Goal: Communication & Community: Answer question/provide support

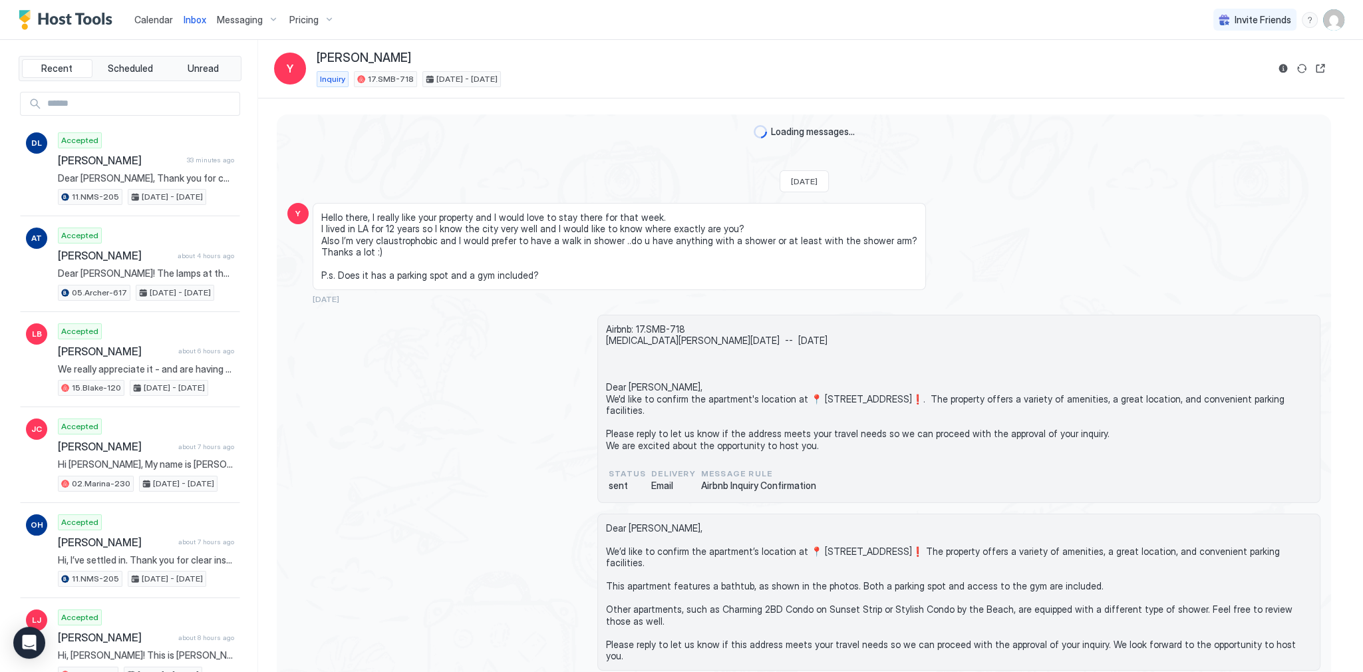
scroll to position [1011, 0]
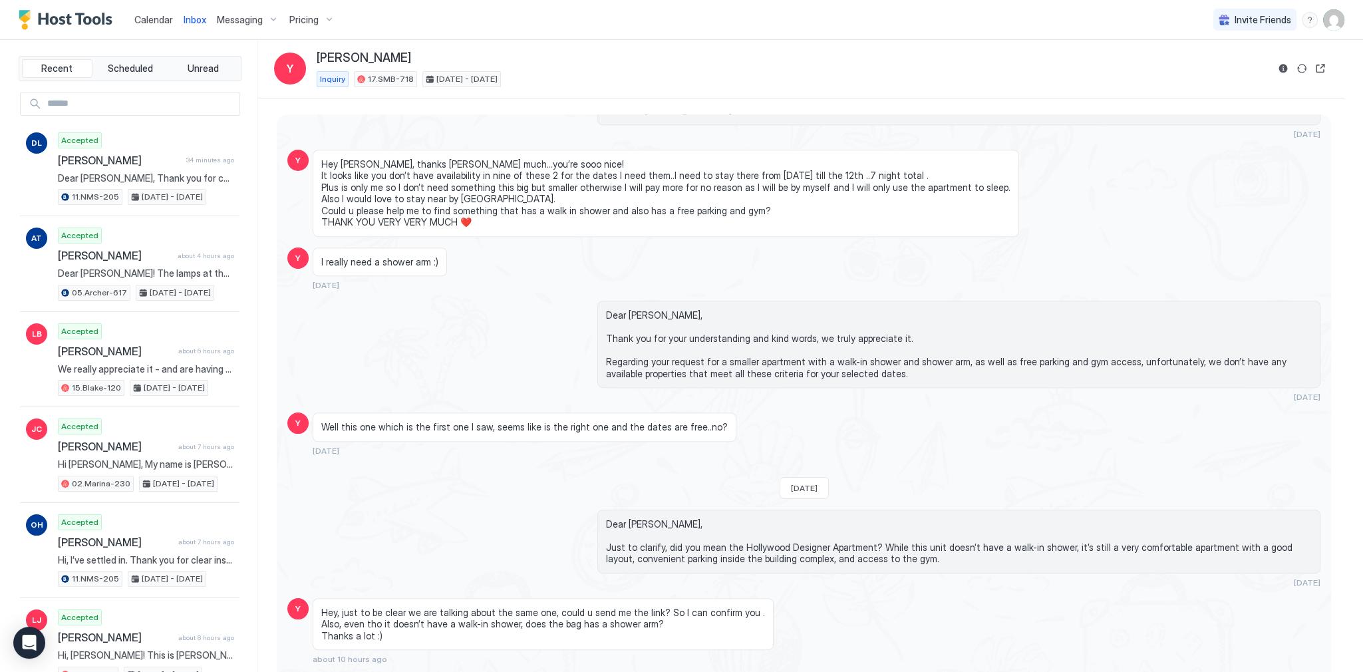
type textarea "*"
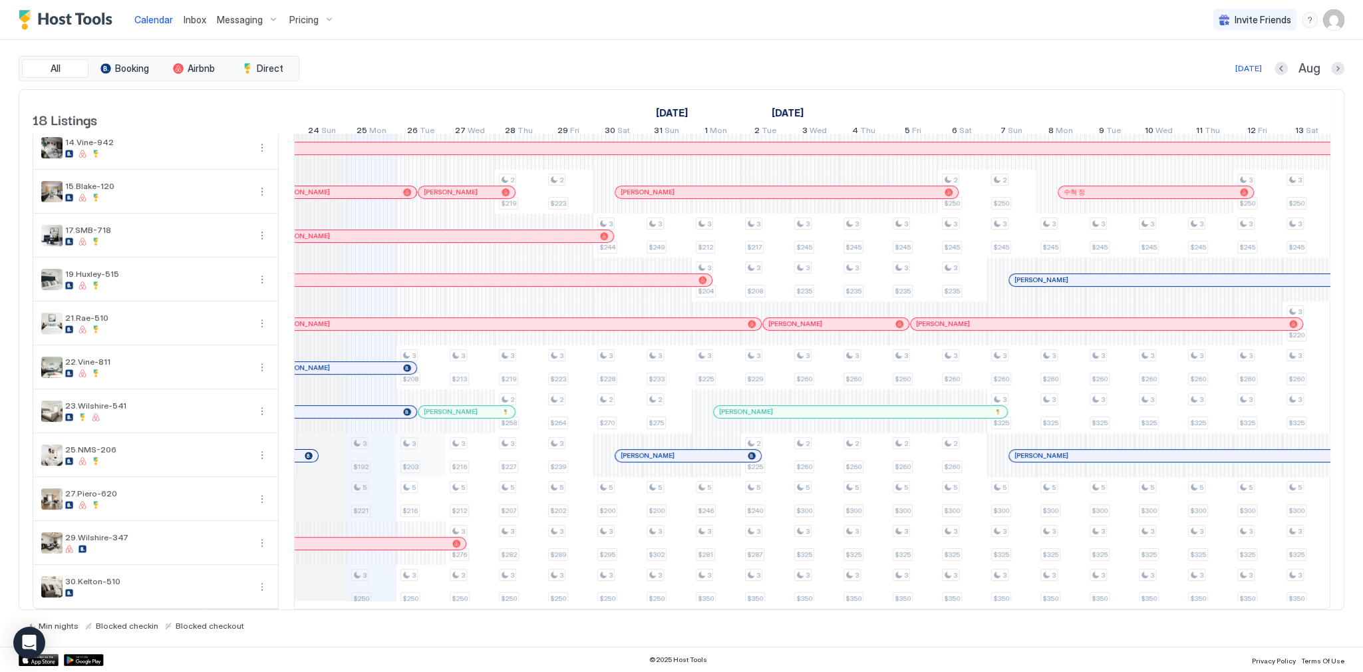
scroll to position [0, 633]
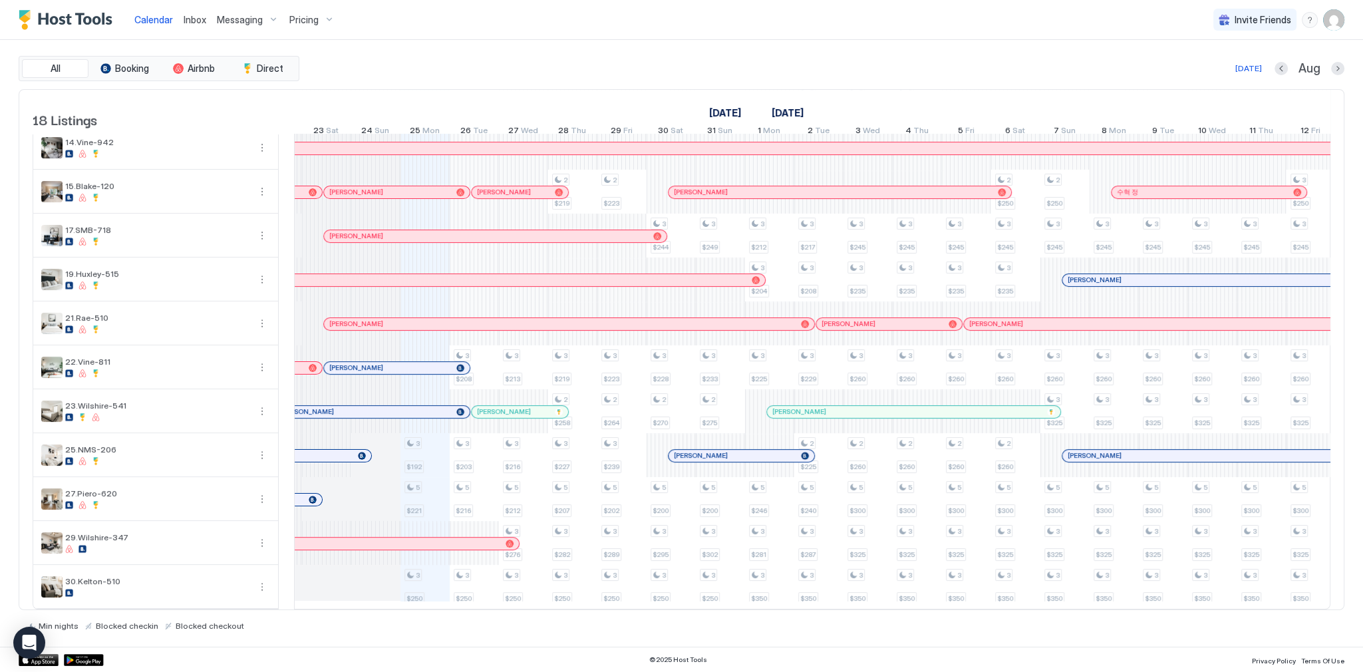
click at [684, 70] on div "[DATE] Aug" at bounding box center [823, 69] width 1042 height 16
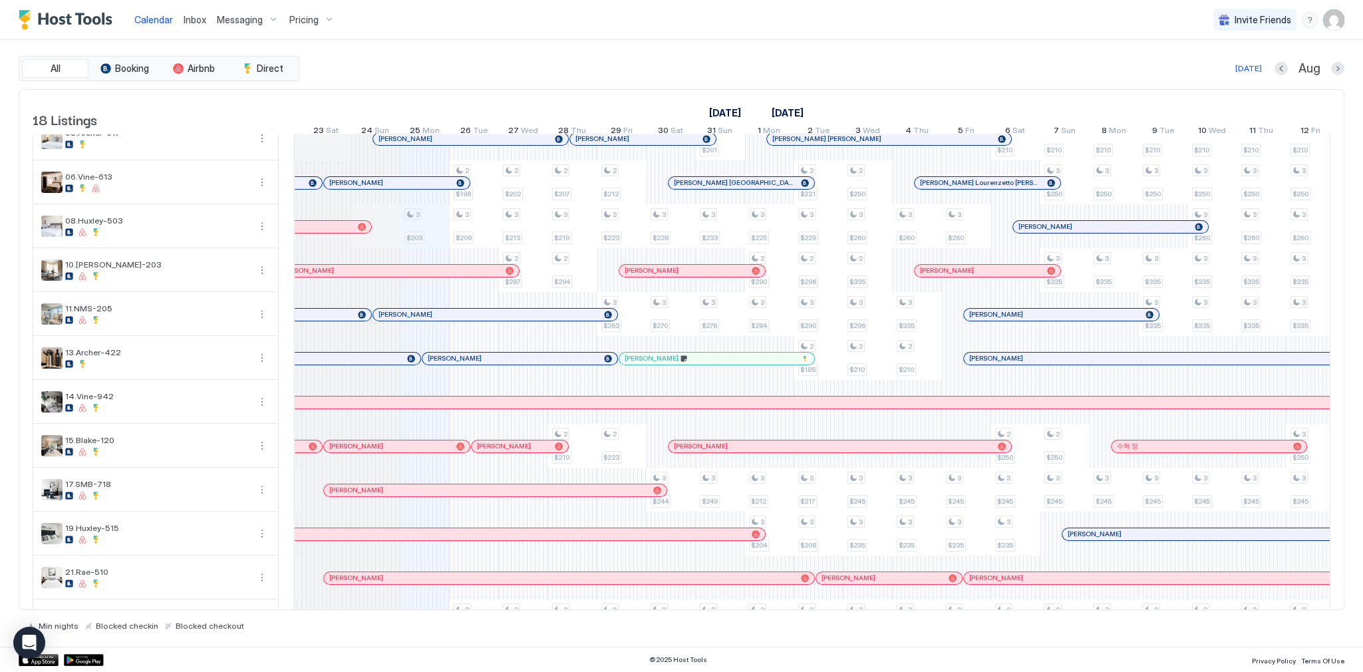
scroll to position [61, 0]
drag, startPoint x: 437, startPoint y: 311, endPoint x: 436, endPoint y: 318, distance: 7.4
click at [436, 309] on div "[PERSON_NAME]" at bounding box center [474, 302] width 246 height 15
click at [436, 318] on div "[PERSON_NAME]" at bounding box center [489, 314] width 220 height 9
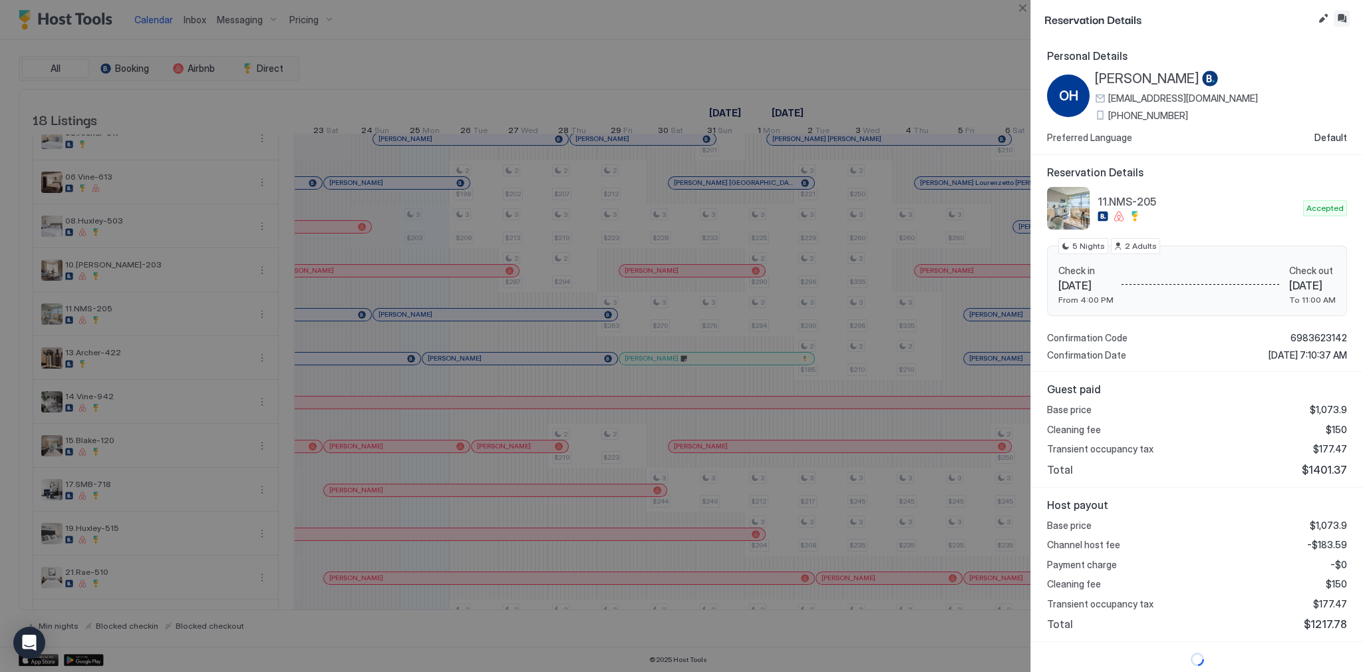
click at [1344, 17] on button "Inbox" at bounding box center [1342, 19] width 16 height 16
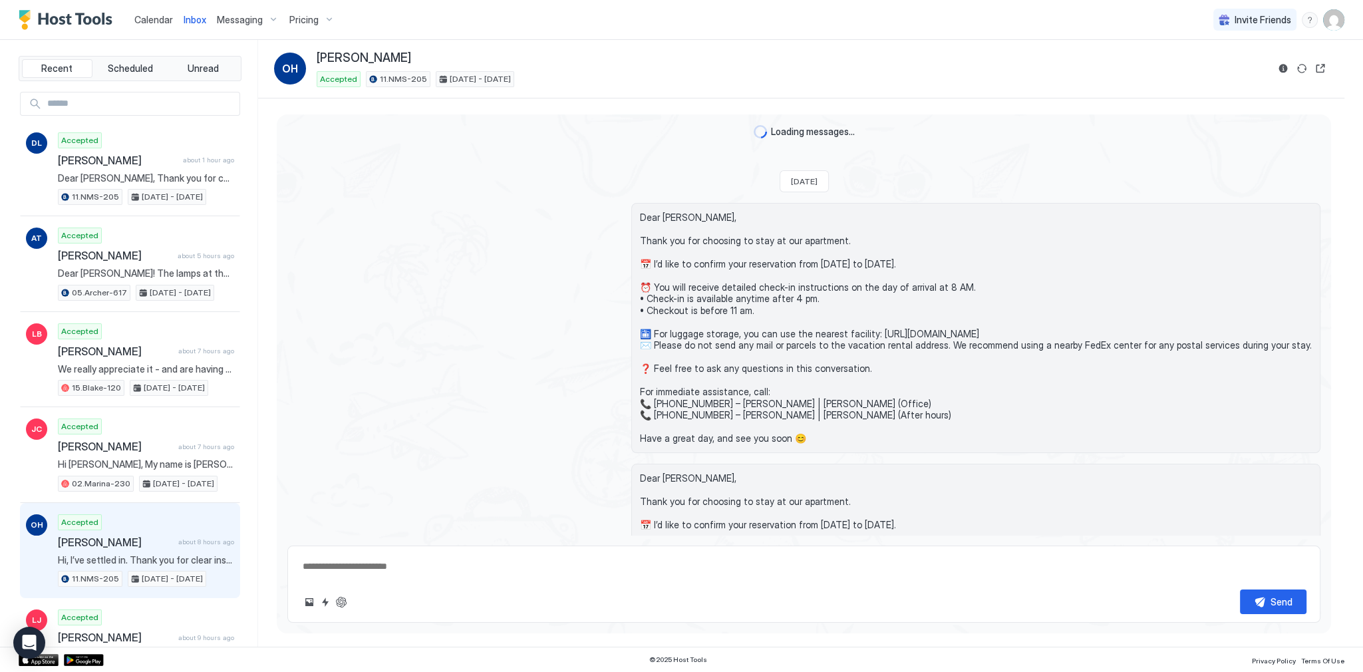
scroll to position [1446, 0]
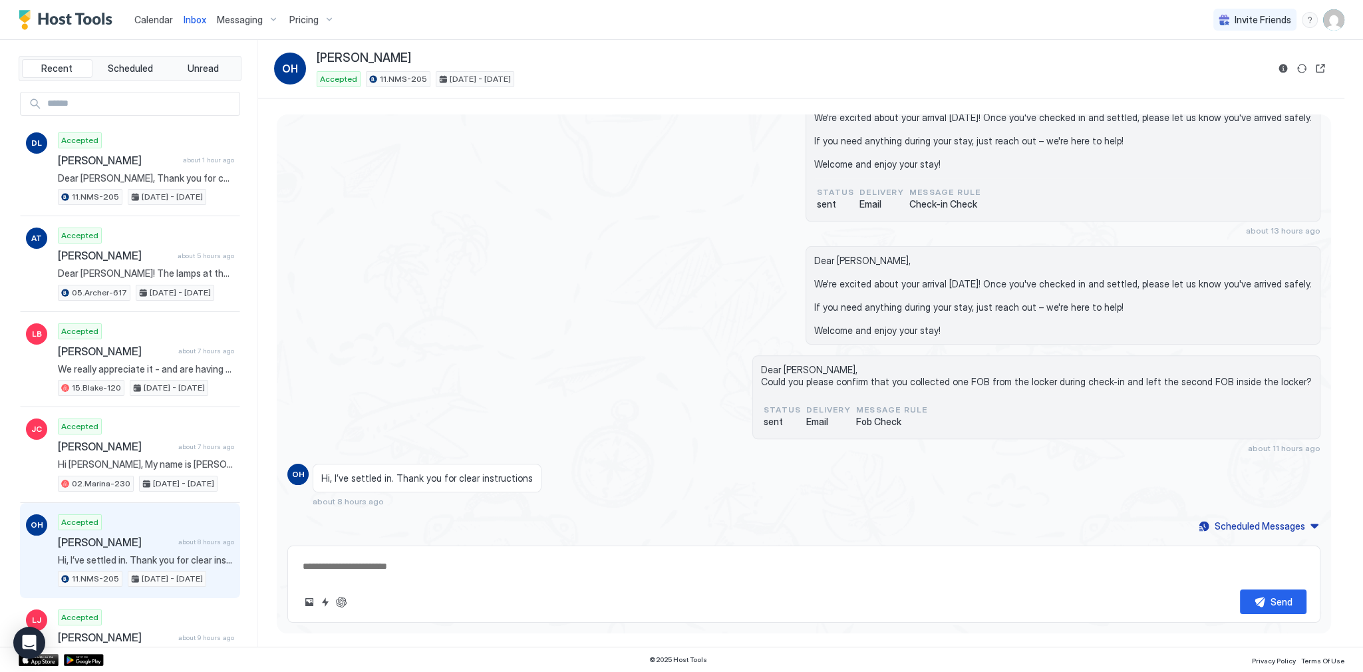
click at [454, 567] on textarea at bounding box center [803, 566] width 1005 height 25
paste textarea "**********"
type textarea "*"
type textarea "**********"
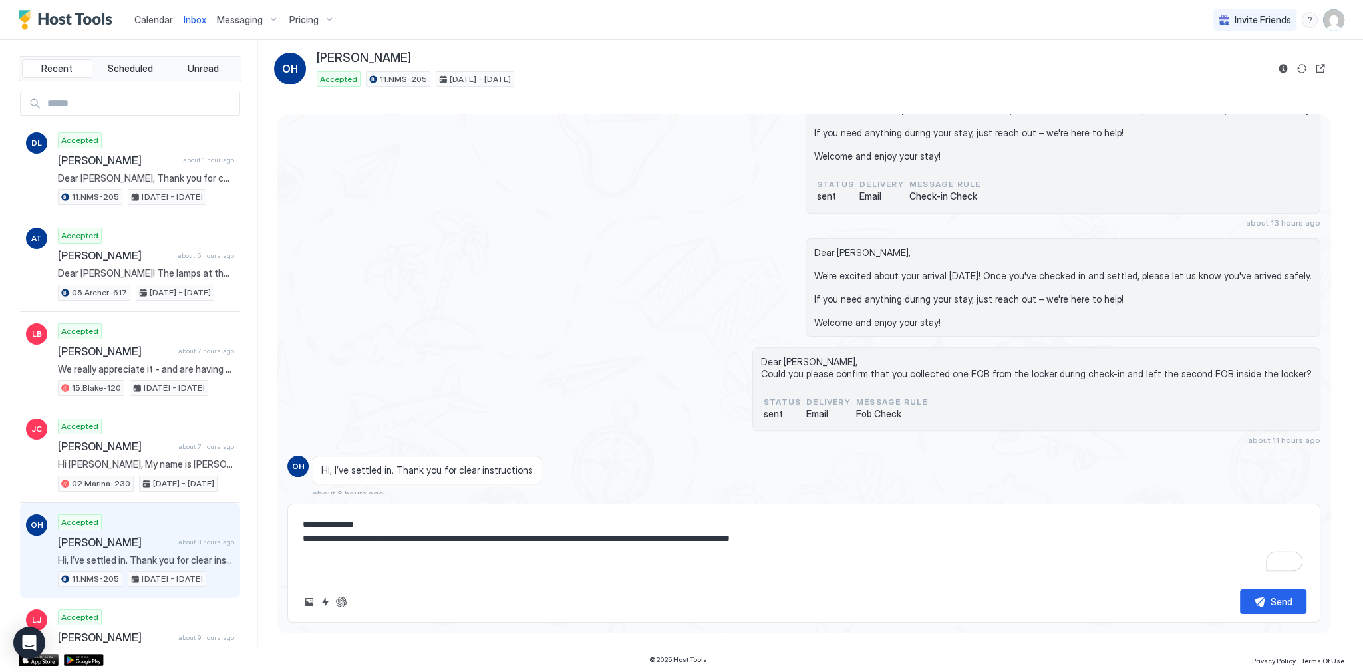
scroll to position [2409, 0]
type textarea "*"
type textarea "**********"
type textarea "*"
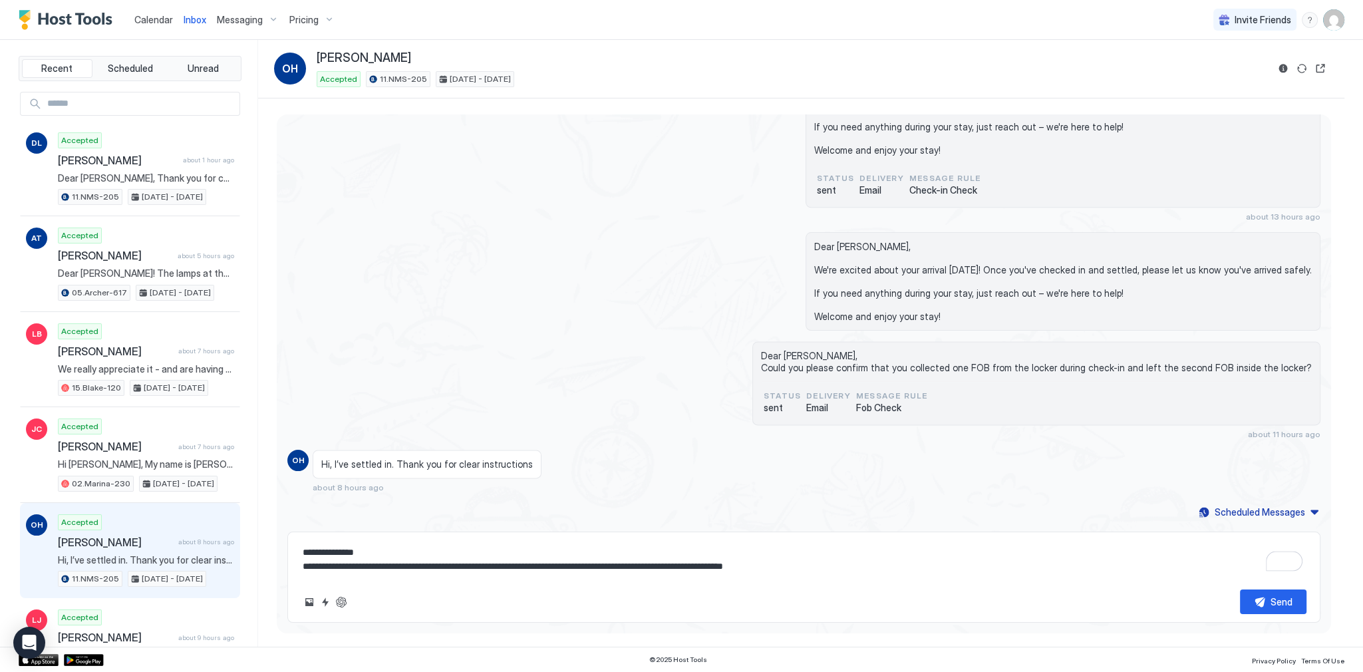
scroll to position [2422, 0]
type textarea "**********"
drag, startPoint x: 1254, startPoint y: 601, endPoint x: 462, endPoint y: 573, distance: 792.1
click at [516, 561] on div "**********" at bounding box center [803, 577] width 1033 height 91
click at [450, 575] on textarea "**********" at bounding box center [803, 559] width 1005 height 39
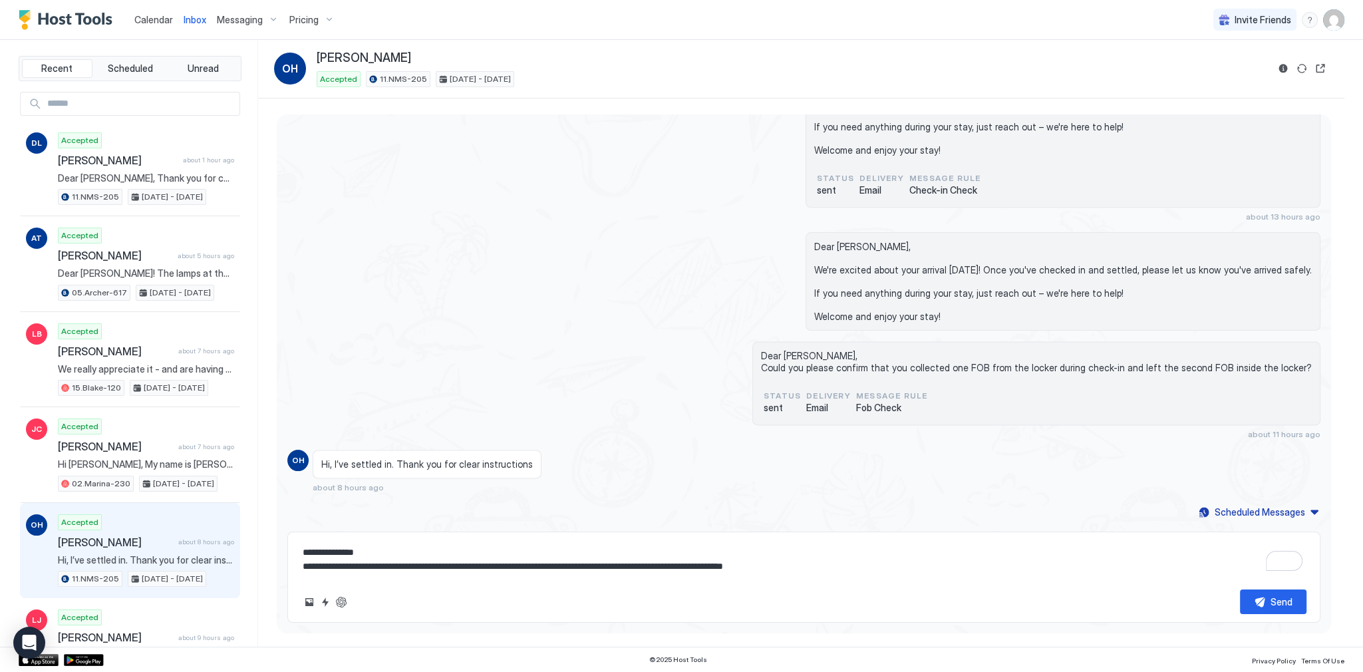
type textarea "*"
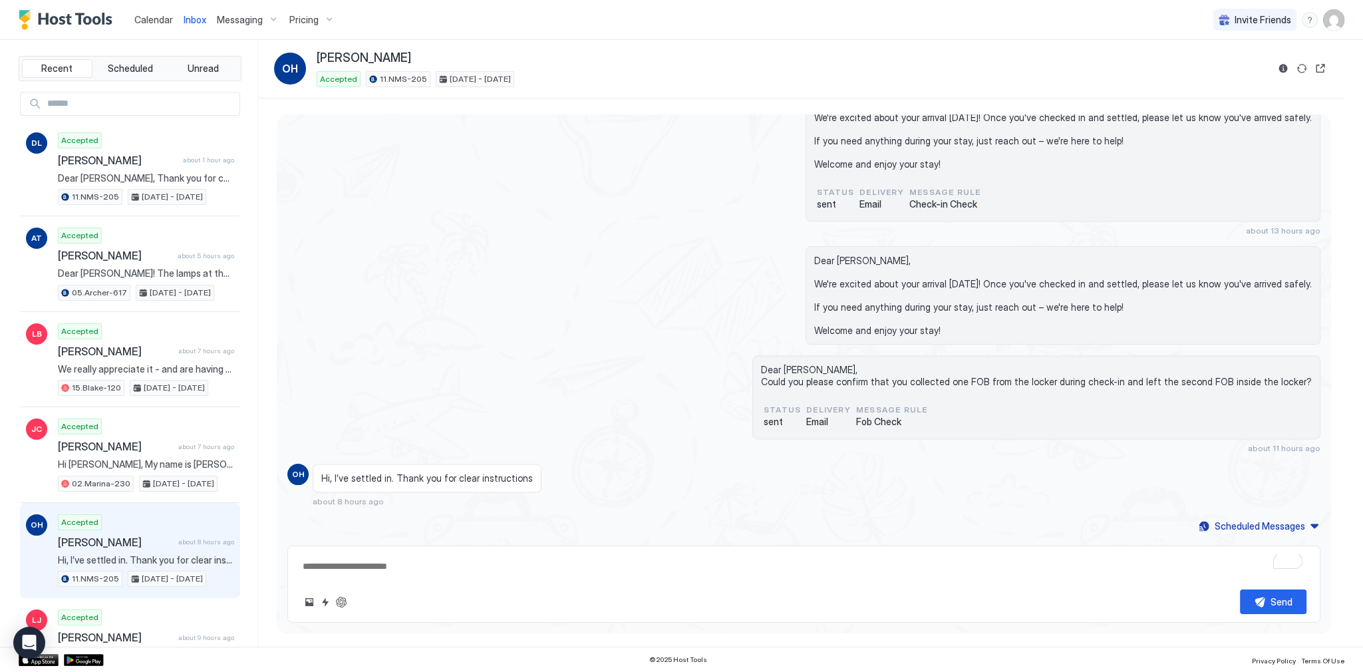
click at [348, 599] on button "ChatGPT Auto Reply" at bounding box center [341, 602] width 16 height 16
type textarea "*"
type textarea "**********"
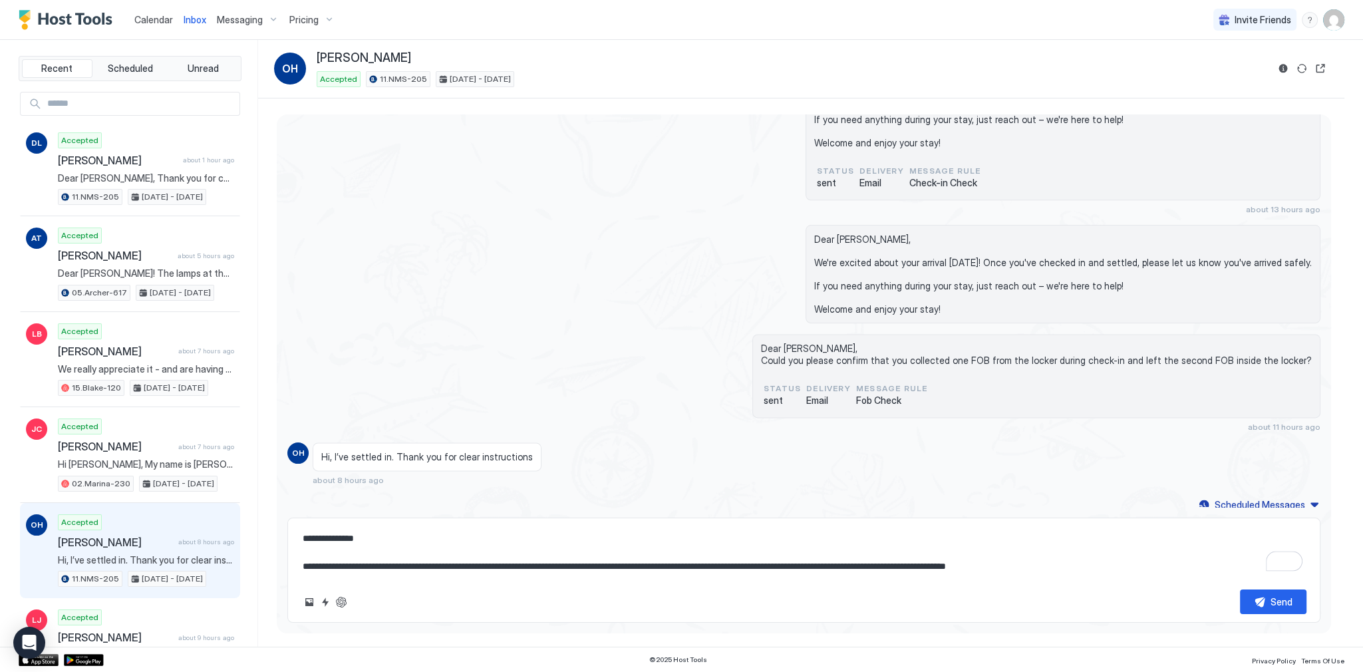
click at [421, 542] on textarea "**********" at bounding box center [803, 552] width 1005 height 53
paste textarea "**********"
type textarea "*"
type textarea "**********"
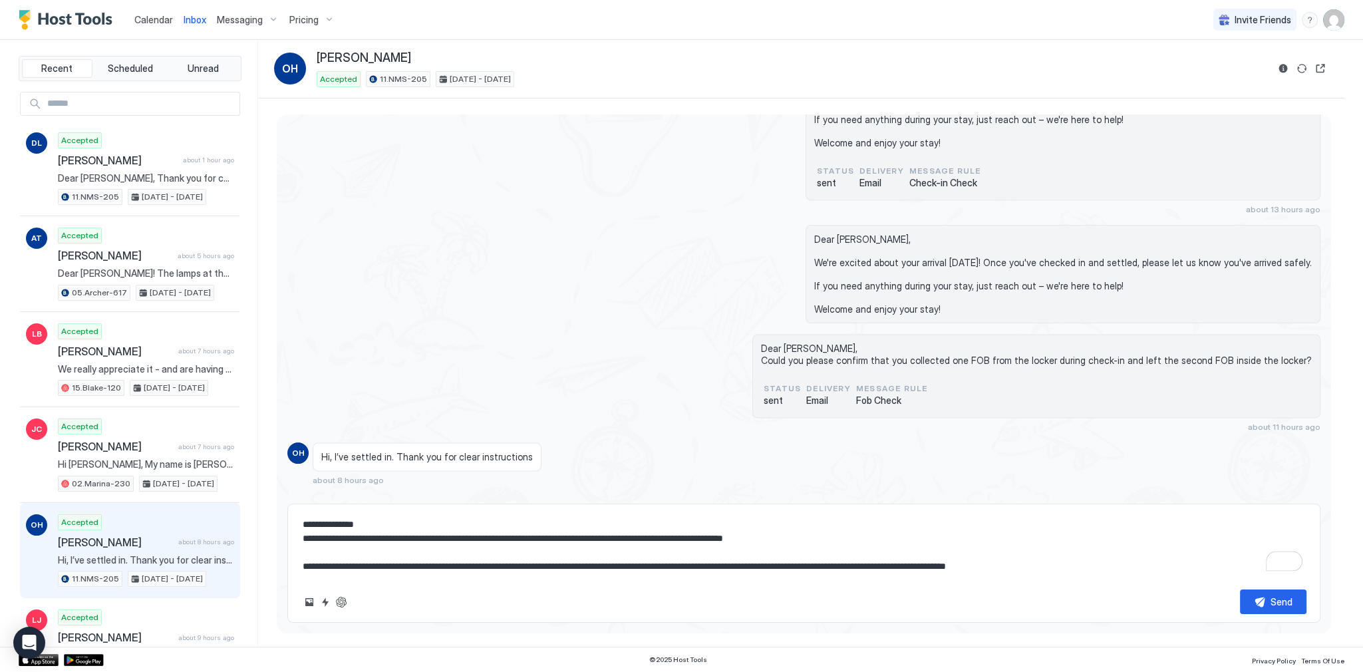
type textarea "*"
type textarea "**********"
type textarea "*"
type textarea "**********"
type textarea "*"
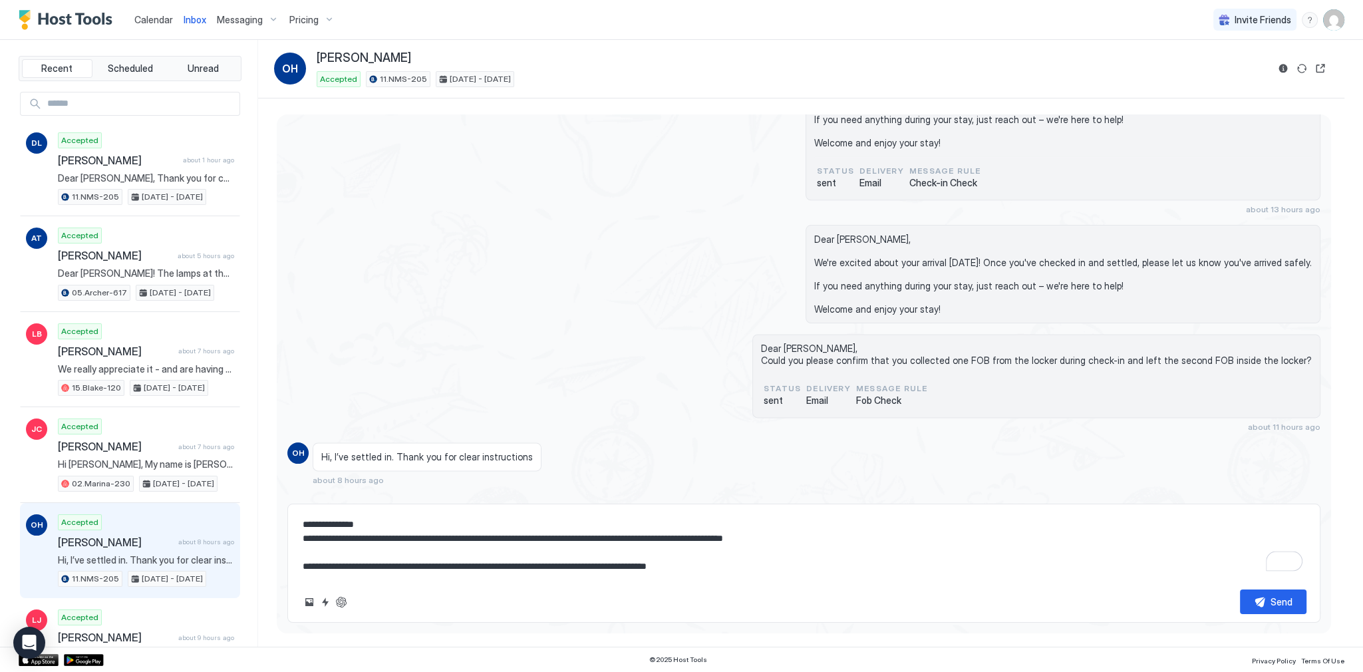
type textarea "**********"
type textarea "*"
type textarea "**********"
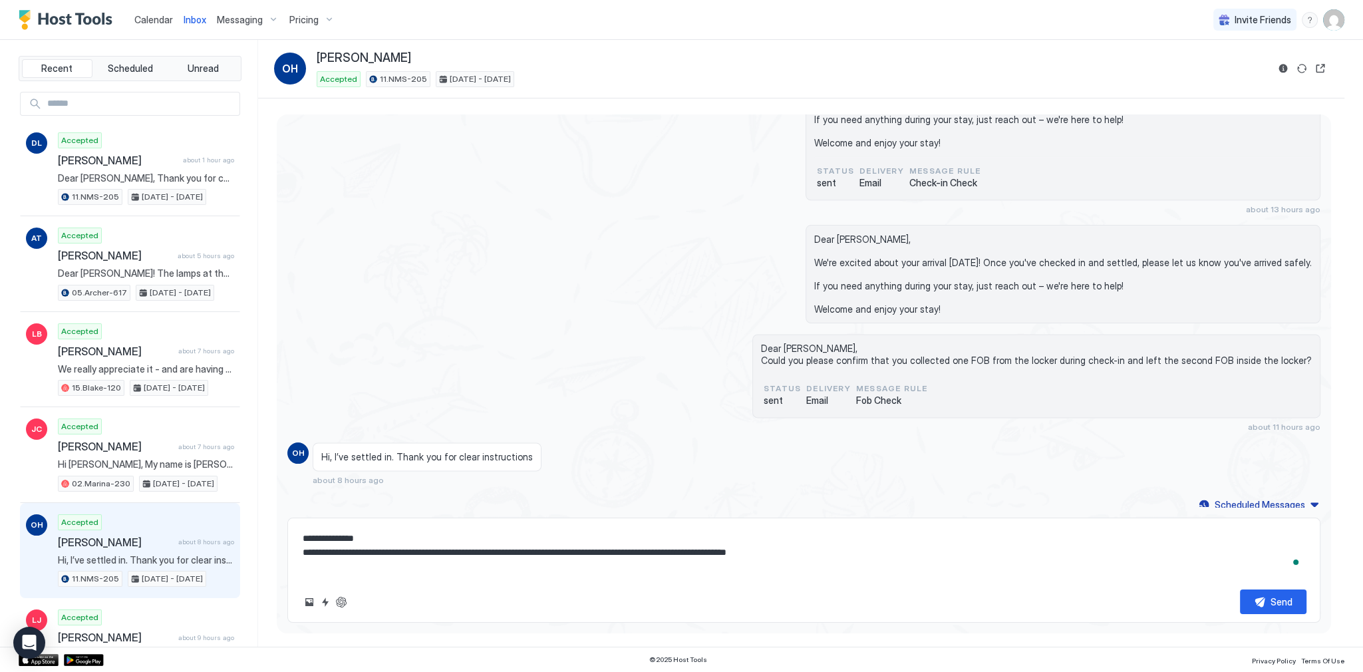
type textarea "*"
type textarea "**********"
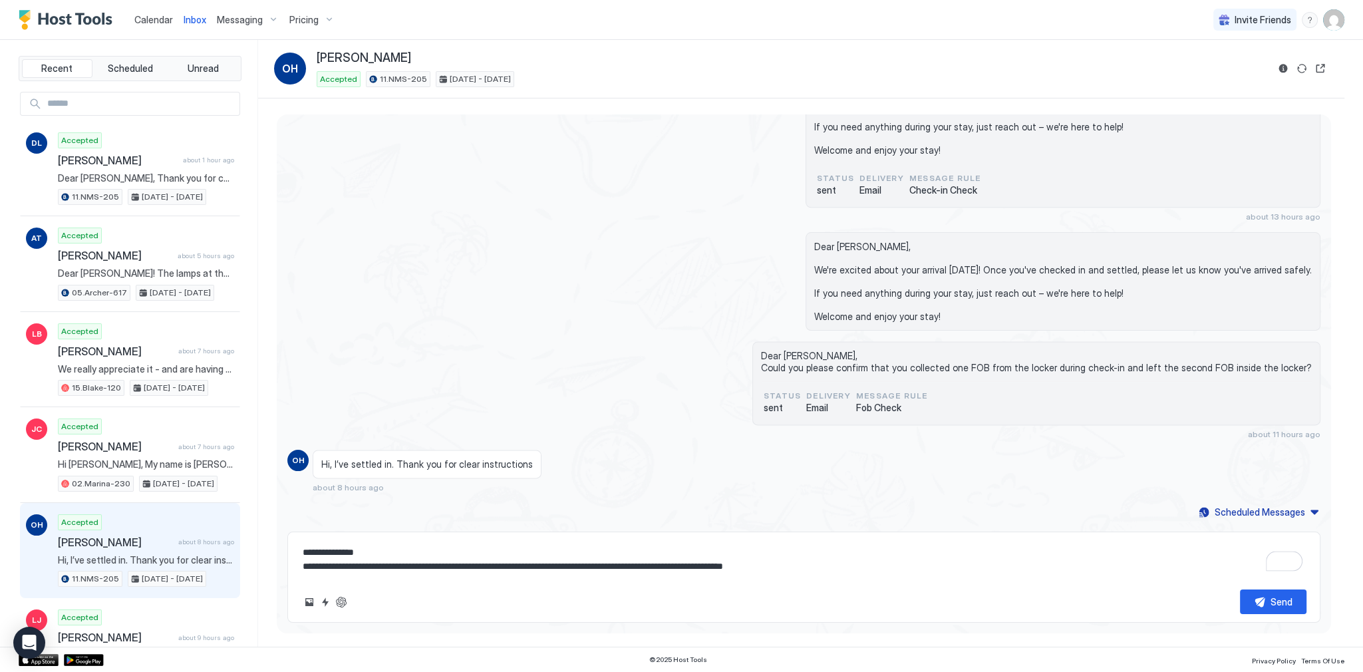
type textarea "*"
type textarea "**********"
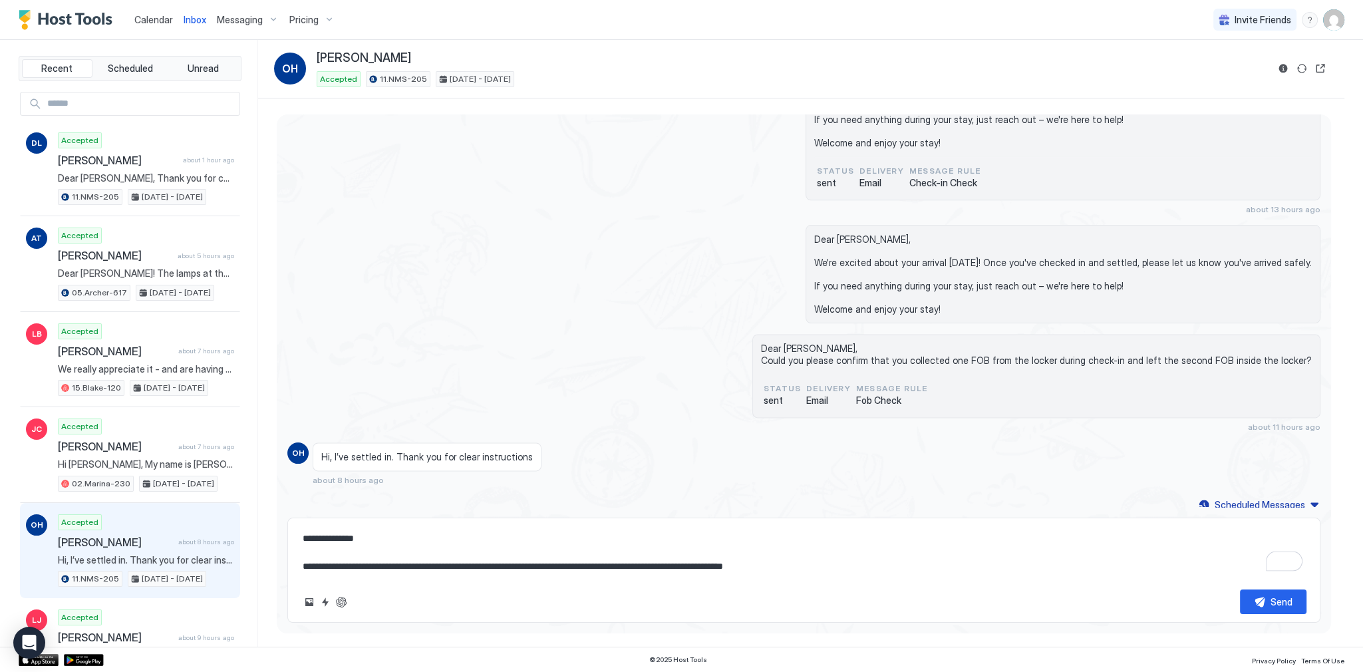
paste textarea "**********"
type textarea "*"
type textarea "**********"
click at [1271, 597] on div "Send" at bounding box center [1282, 602] width 22 height 14
type textarea "*"
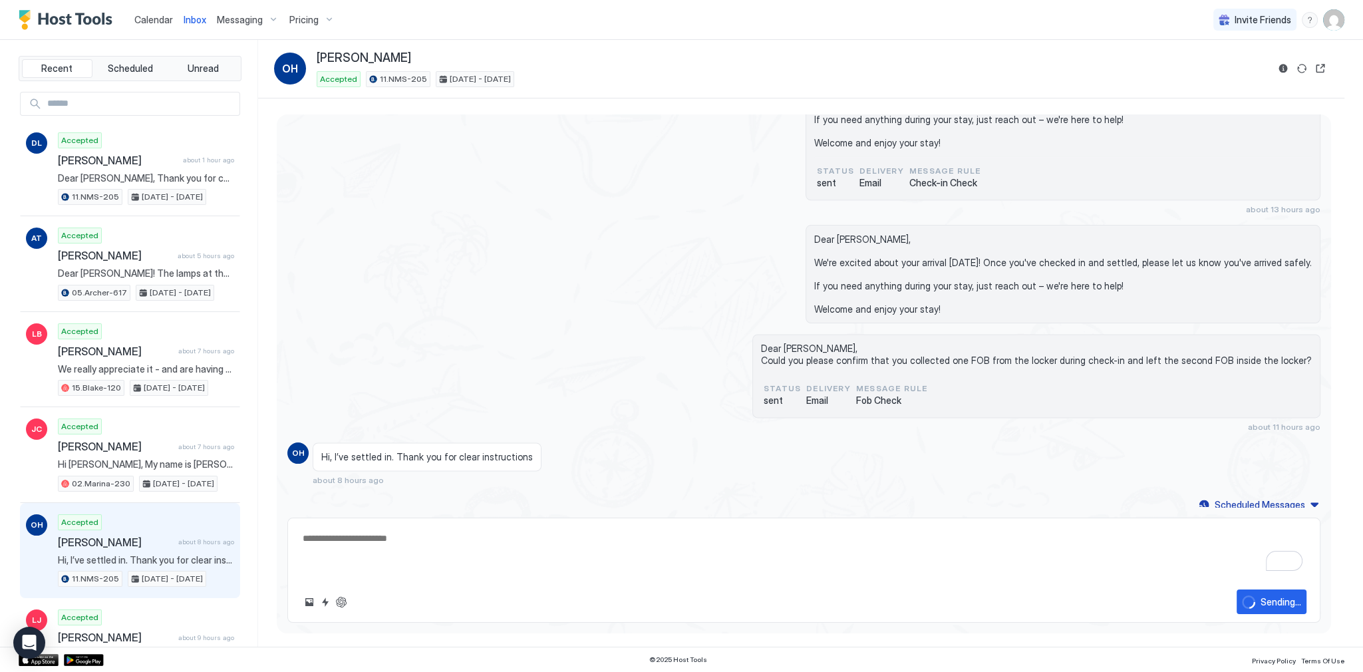
scroll to position [2528, 0]
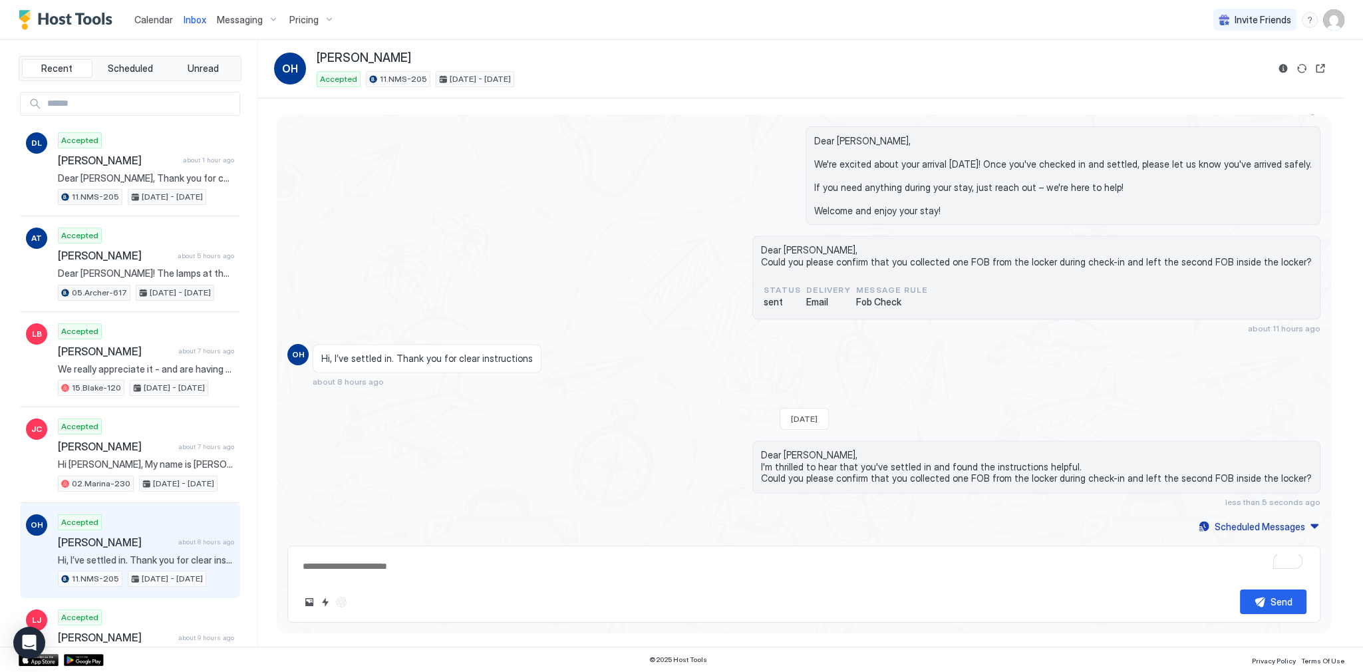
click at [377, 252] on div "Dear Oleksandr, Could you please confirm that you collected one FOB from the lo…" at bounding box center [803, 284] width 1033 height 98
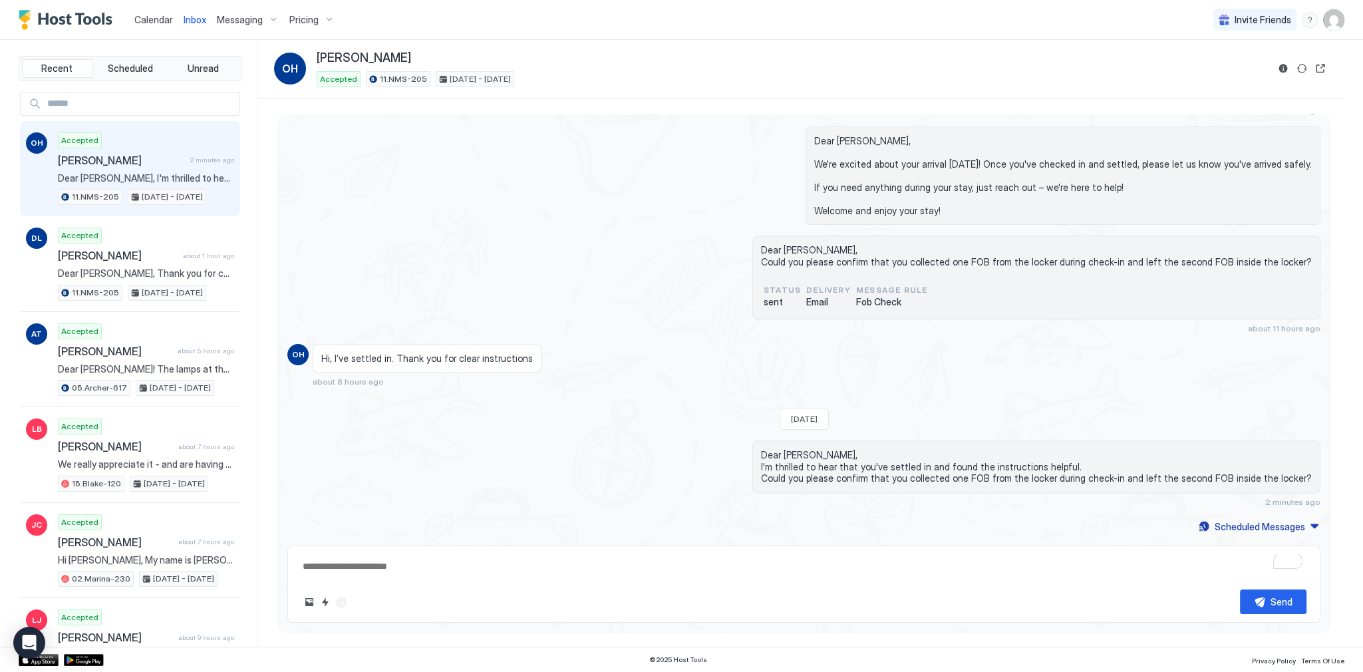
scroll to position [383, 0]
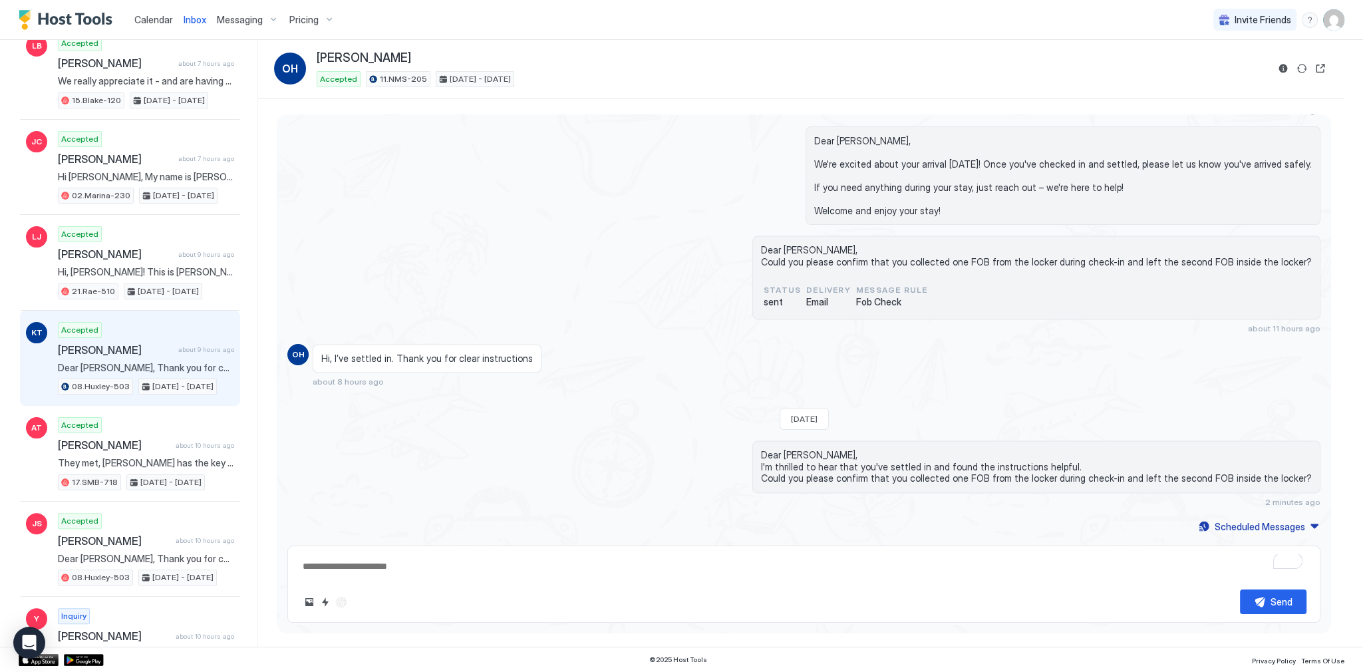
click at [226, 326] on div "KT Accepted Karen Turner about 9 hours ago Dear Karen, Thank you for choosing t…" at bounding box center [130, 359] width 220 height 96
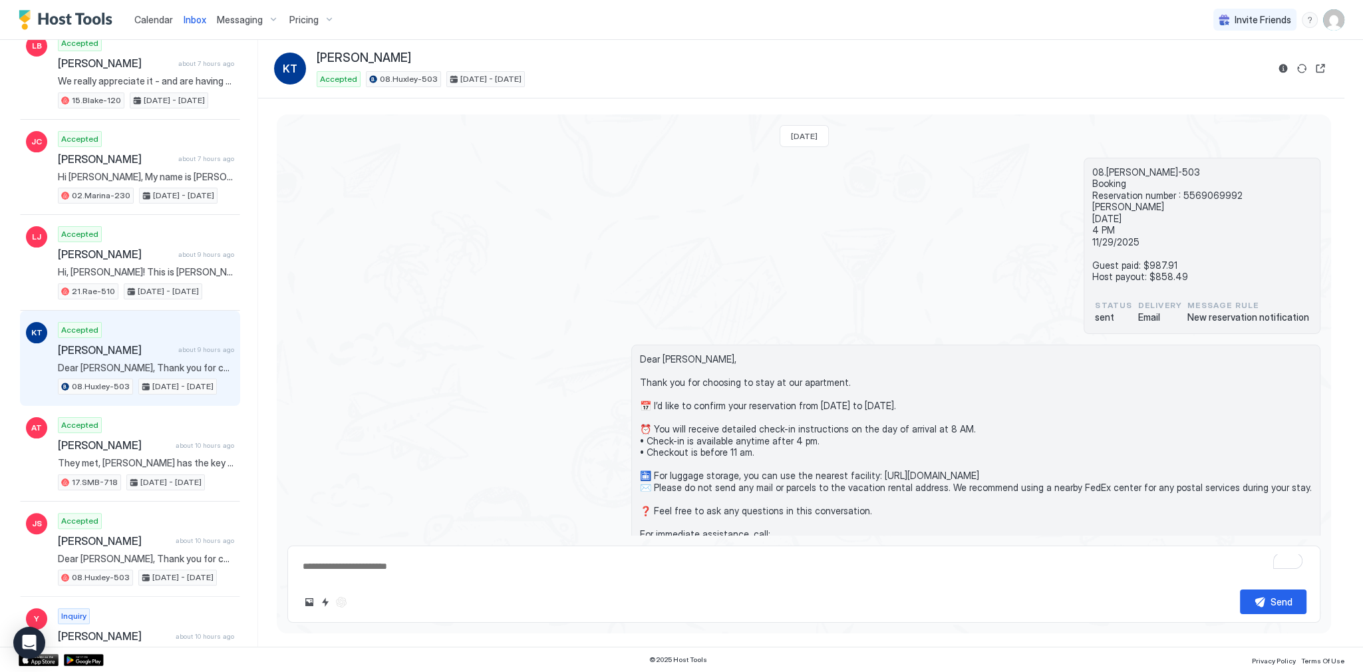
scroll to position [100, 0]
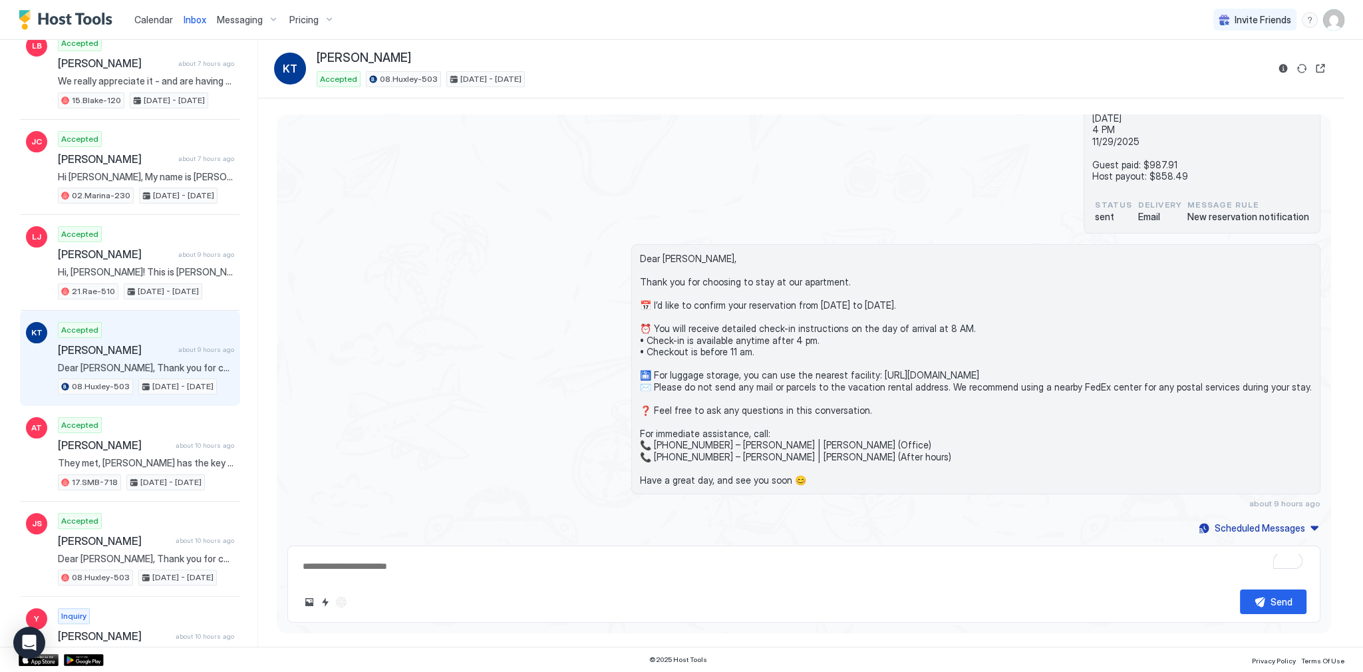
click at [1275, 73] on div "KT Karen Turner Accepted 08.Huxley-503 Nov 25 - 29, 2025" at bounding box center [801, 69] width 1054 height 37
click at [1275, 73] on button "Reservation information" at bounding box center [1283, 69] width 16 height 16
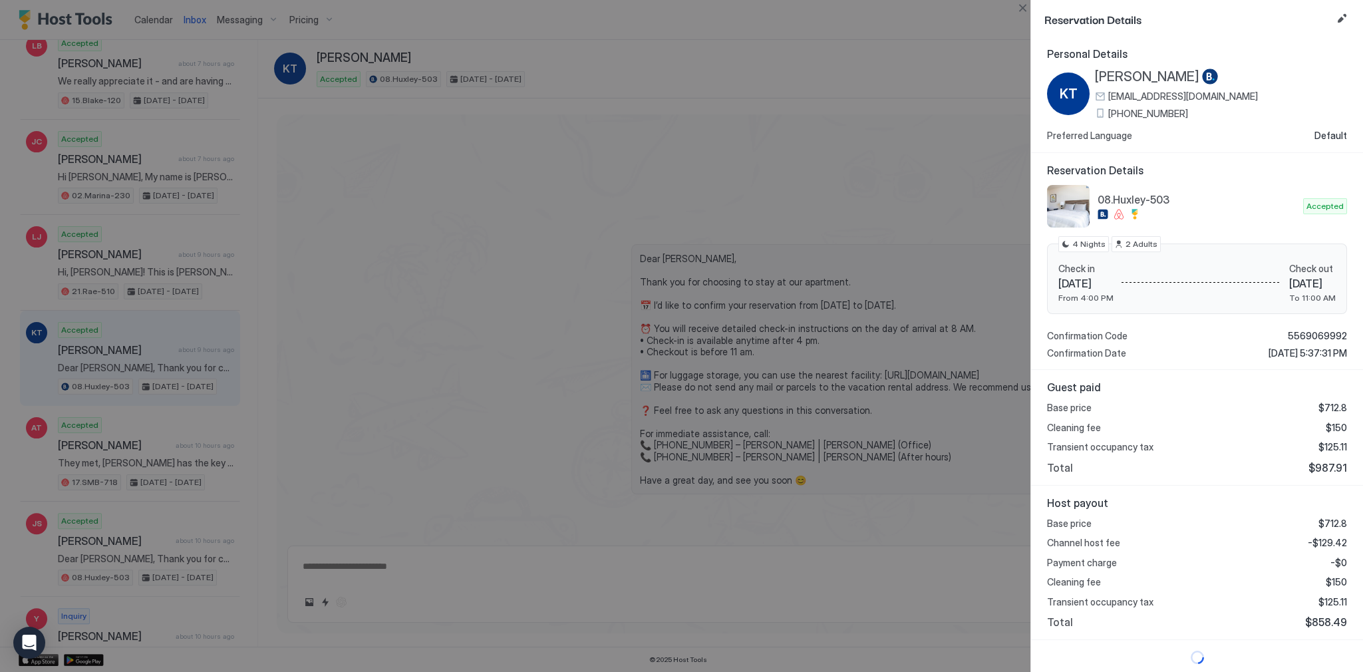
scroll to position [3, 0]
click at [1341, 542] on div "Host payout Base price $712.8 Channel host fee -$129.42 Payment charge -$0 Clea…" at bounding box center [1197, 562] width 332 height 155
click at [1327, 538] on span "-$129.42" at bounding box center [1327, 542] width 39 height 12
copy span "129.42"
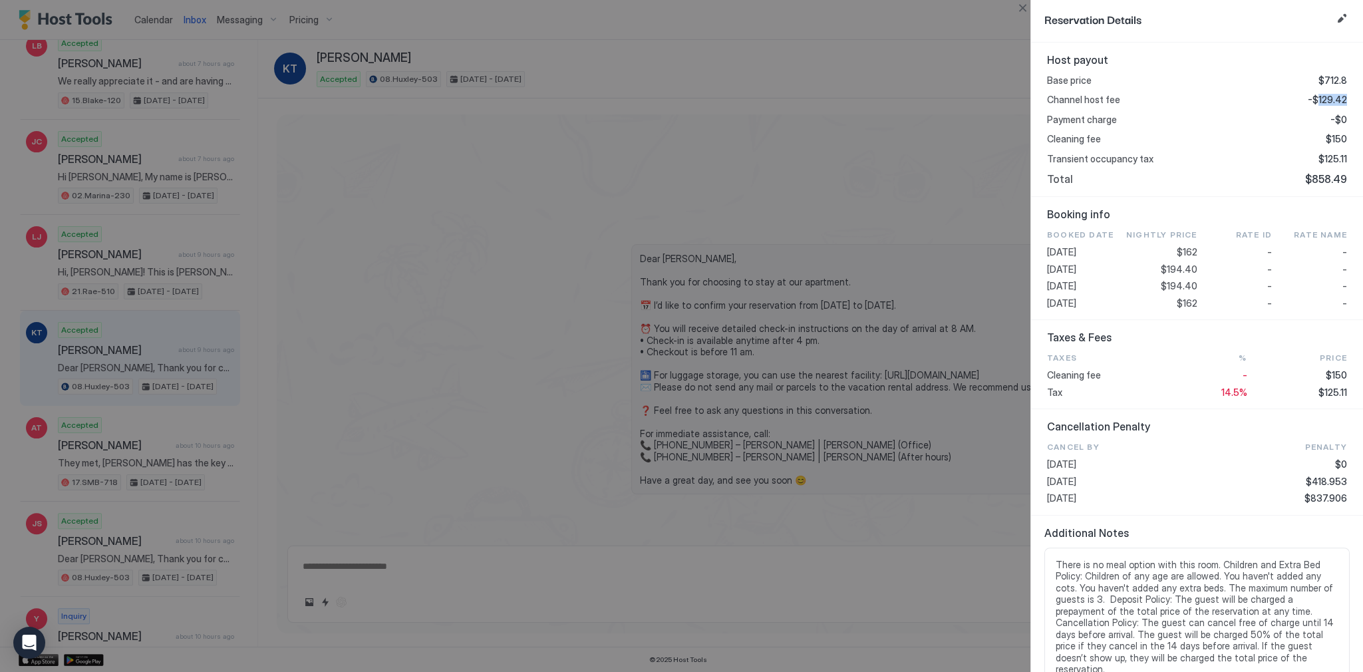
scroll to position [456, 0]
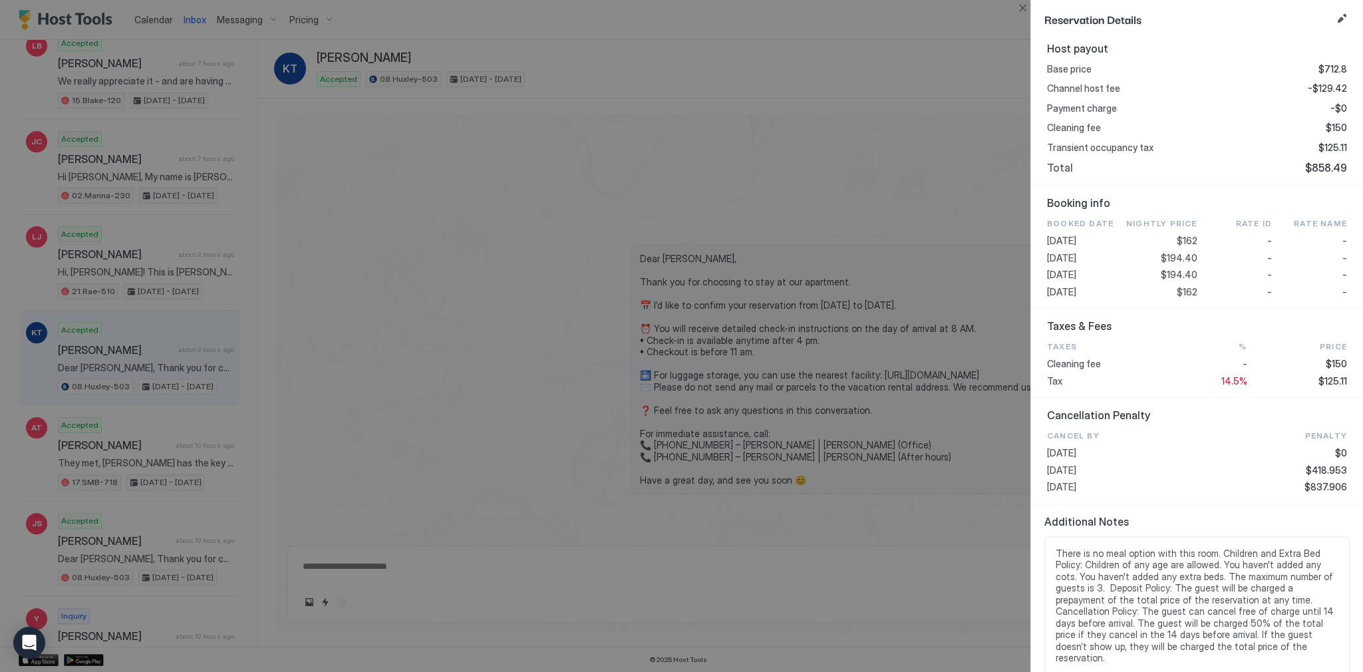
click at [1168, 257] on span "$194.40" at bounding box center [1179, 258] width 37 height 12
copy span "194.40"
click at [1333, 383] on span "$125.11" at bounding box center [1333, 381] width 29 height 12
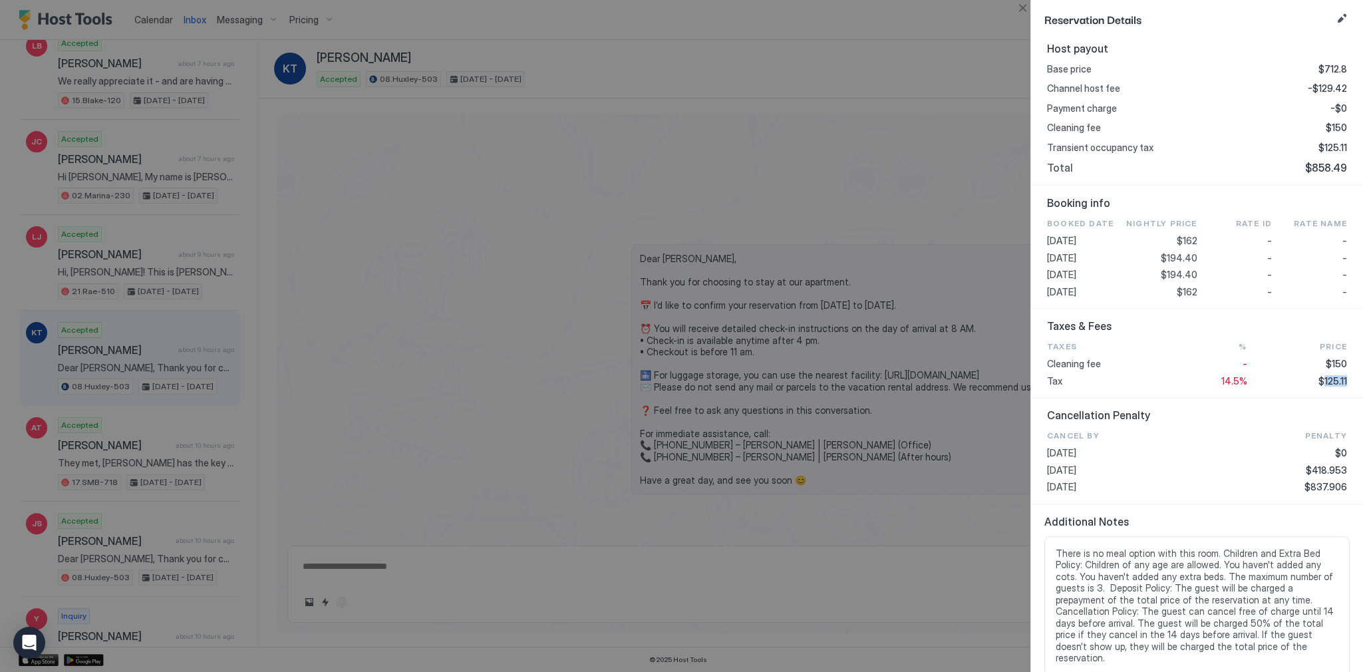
copy span "125.11"
click at [543, 321] on div at bounding box center [681, 336] width 1363 height 672
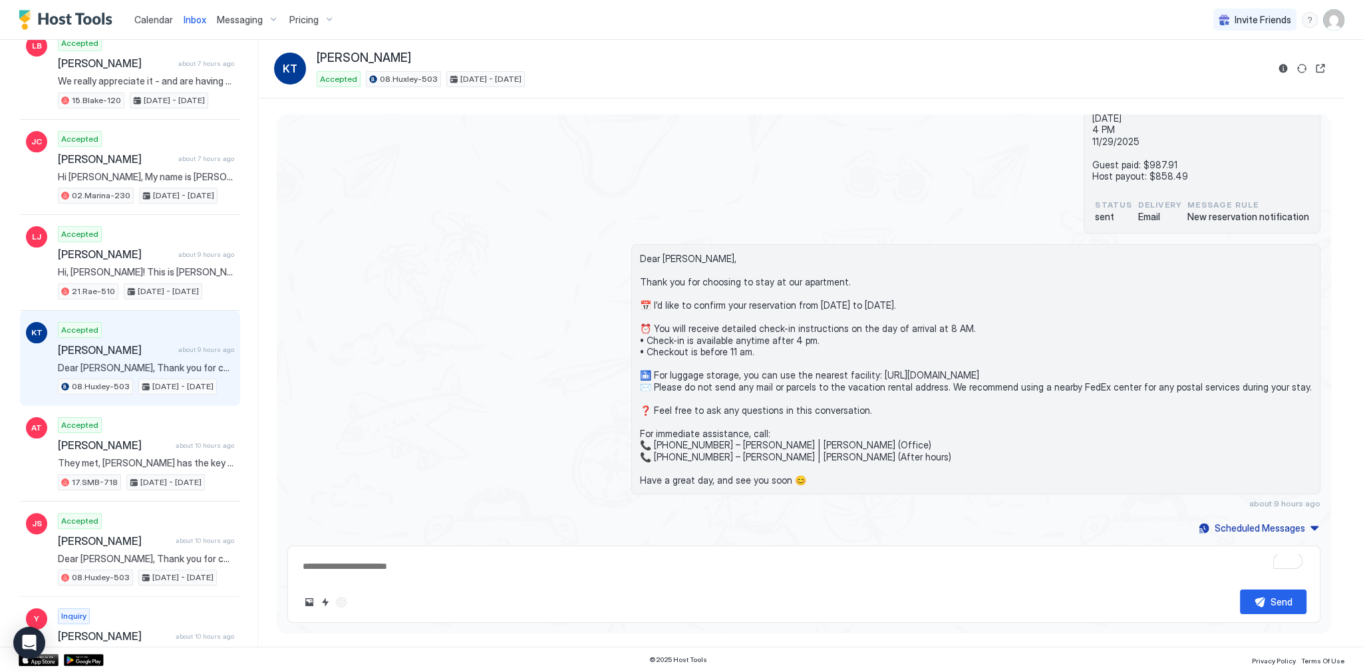
click at [543, 321] on div "Dear Karen, Thank you for choosing to stay at our apartment. 📅 I’d like to conf…" at bounding box center [803, 376] width 1033 height 264
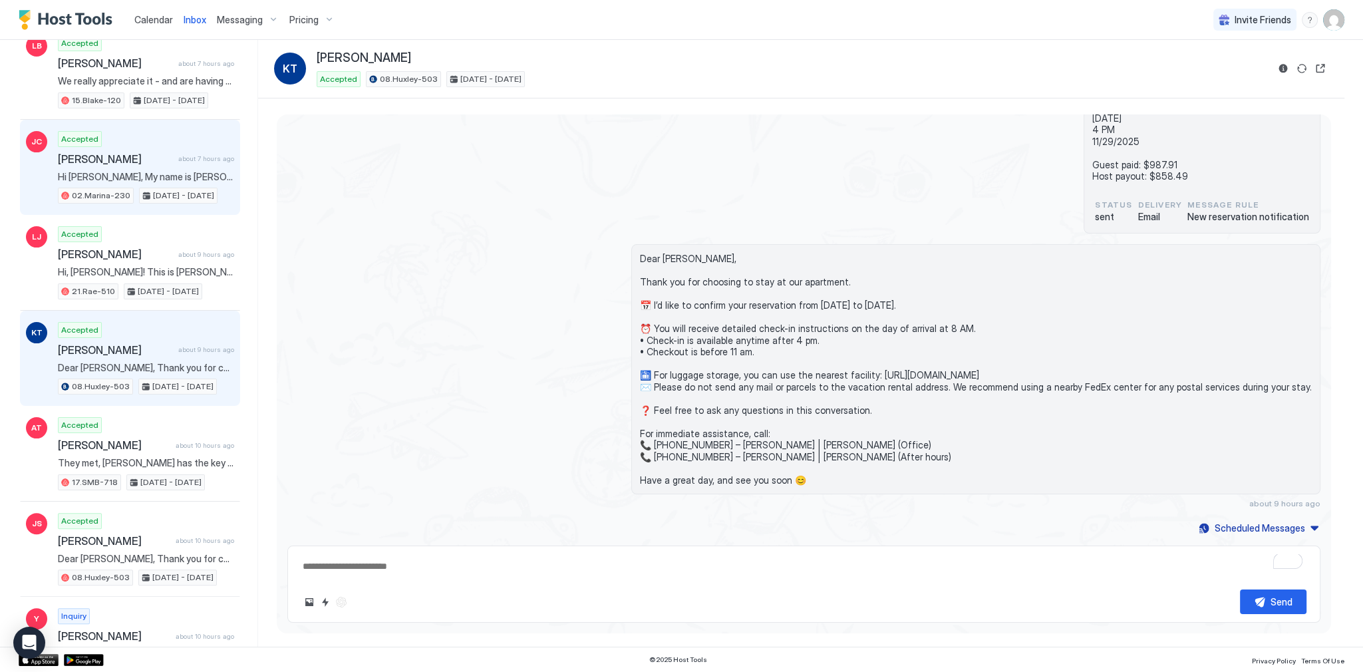
click at [190, 171] on span "Hi [PERSON_NAME], My name is [PERSON_NAME] and I am looking for a place to stay…" at bounding box center [146, 177] width 176 height 12
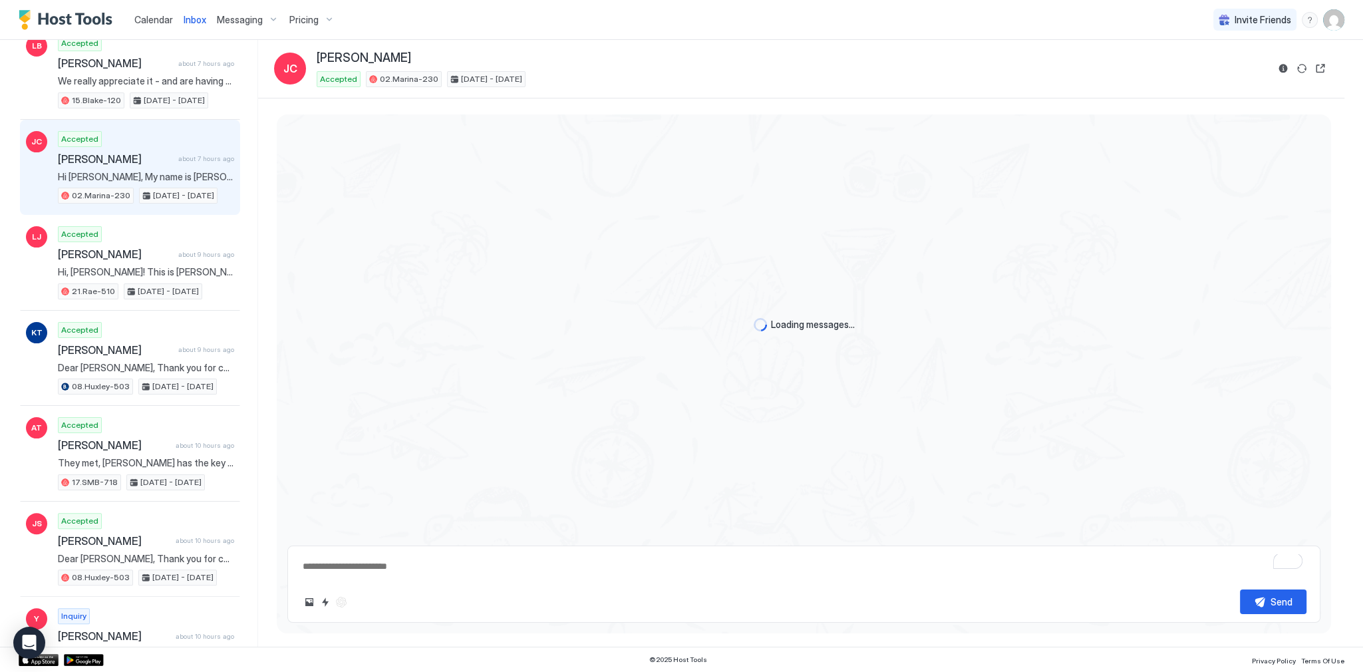
scroll to position [116, 0]
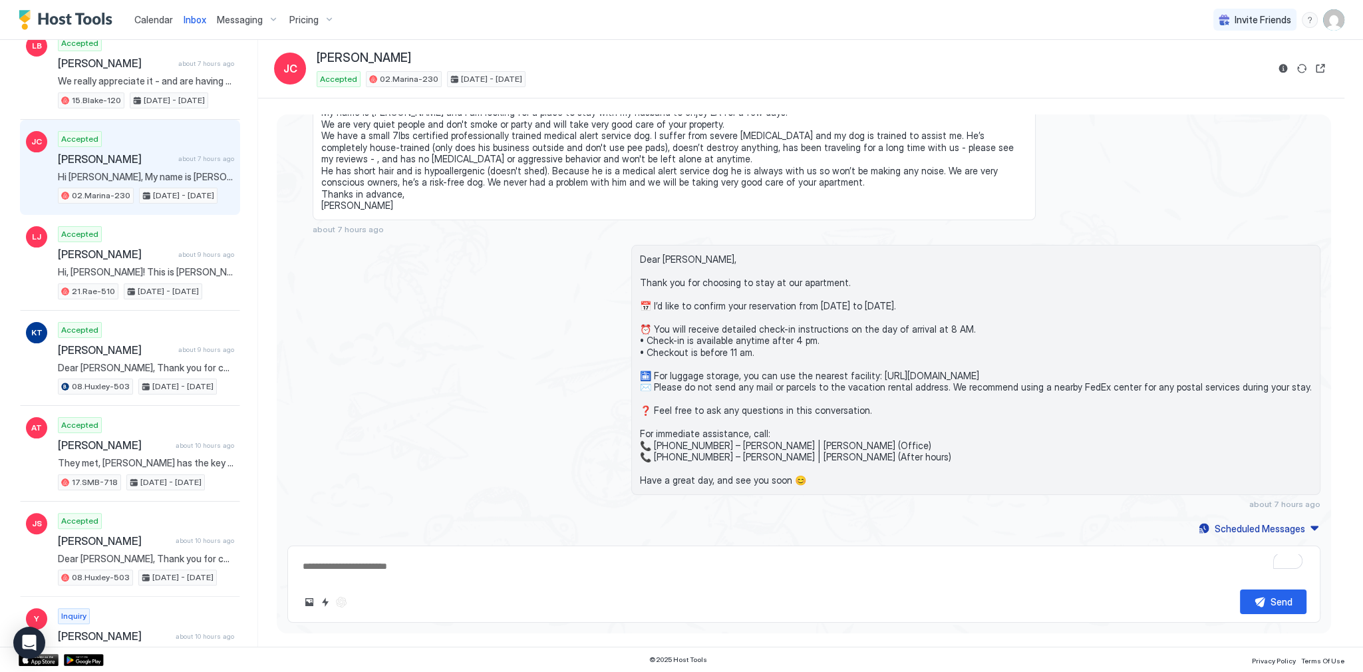
click at [1277, 72] on button "Reservation information" at bounding box center [1283, 69] width 16 height 16
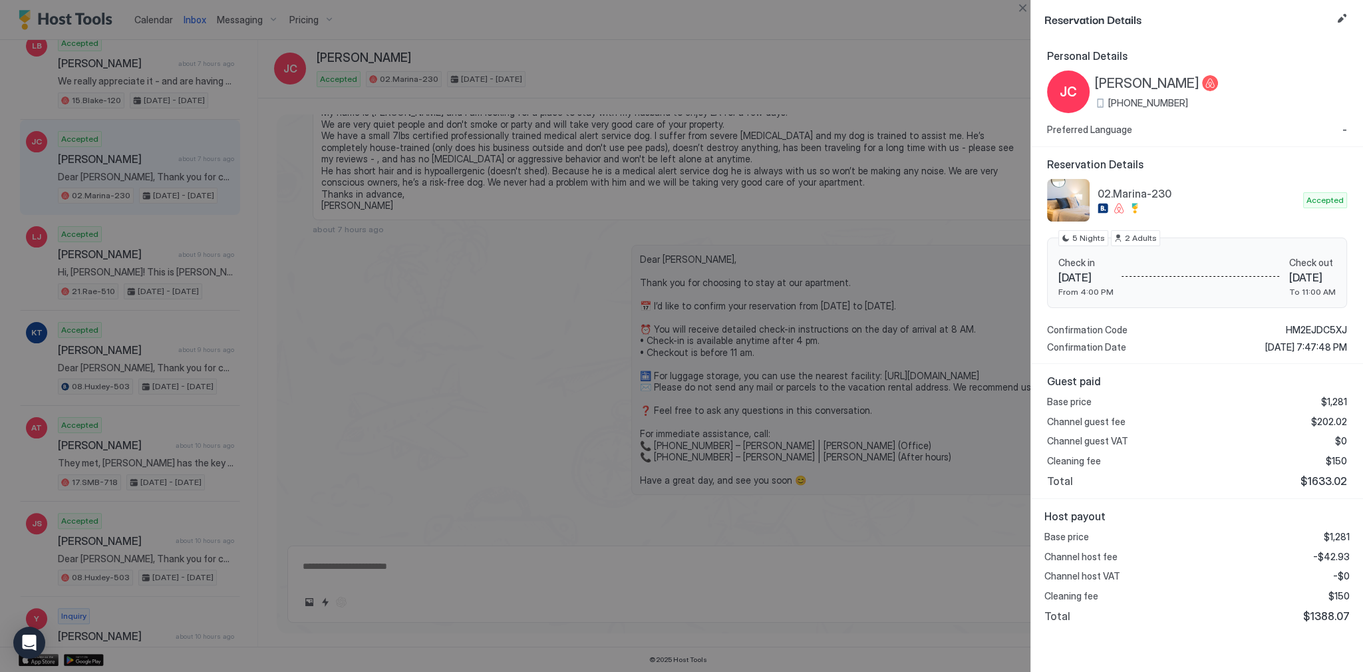
click at [1327, 478] on span "$1633.02" at bounding box center [1324, 480] width 47 height 13
click at [1328, 614] on span "$1388.07" at bounding box center [1326, 615] width 47 height 13
copy span "1388.07"
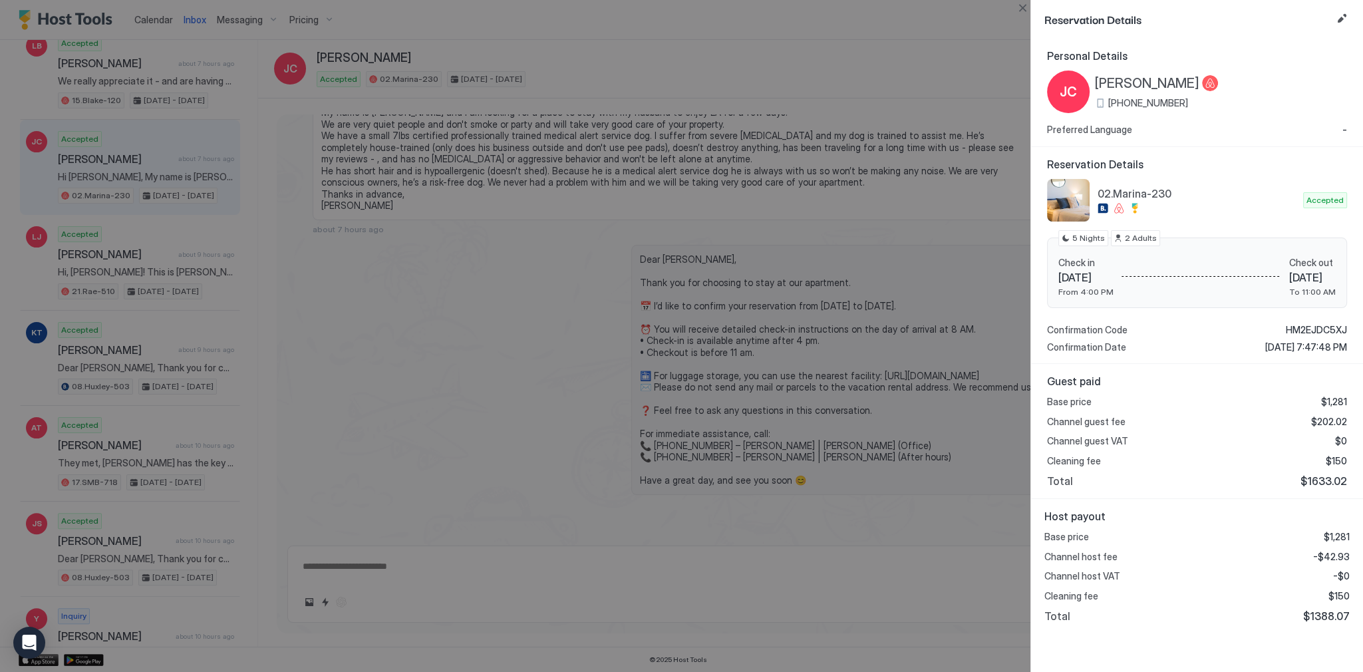
click at [1342, 551] on span "-$42.93" at bounding box center [1331, 557] width 37 height 12
copy span "42.93"
click at [1142, 82] on span "[PERSON_NAME]" at bounding box center [1147, 83] width 104 height 17
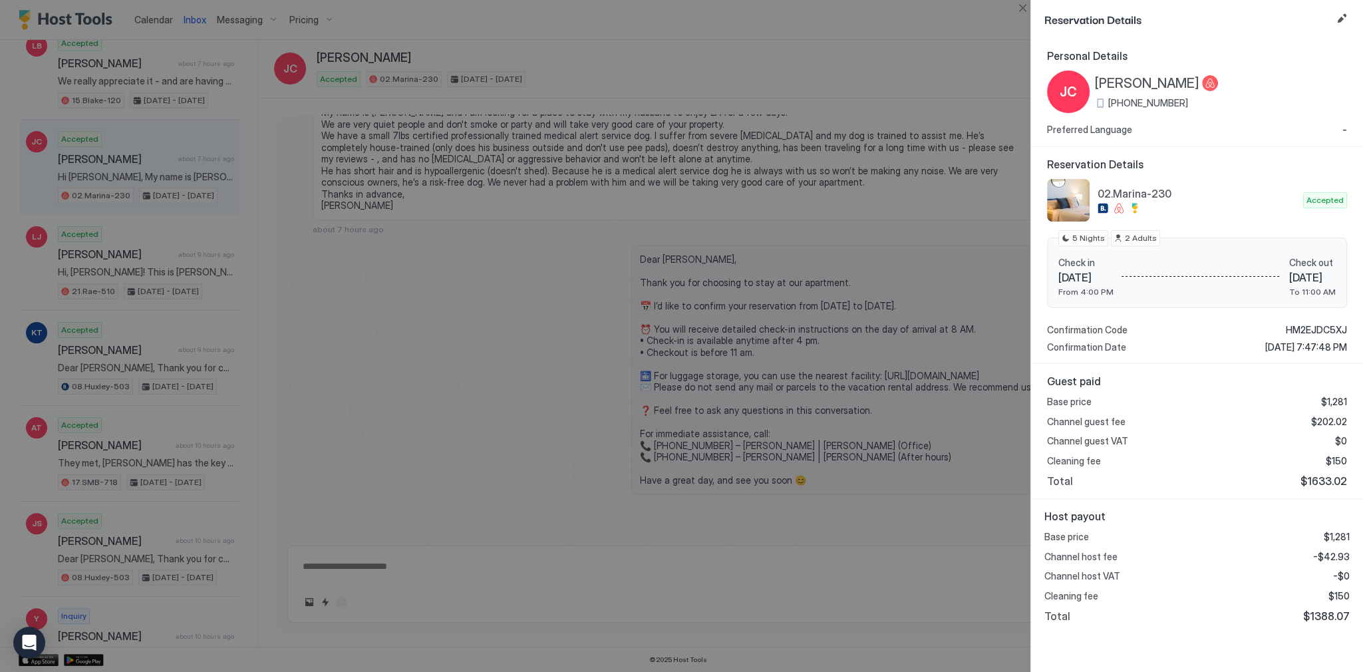
click at [673, 317] on div at bounding box center [681, 336] width 1363 height 672
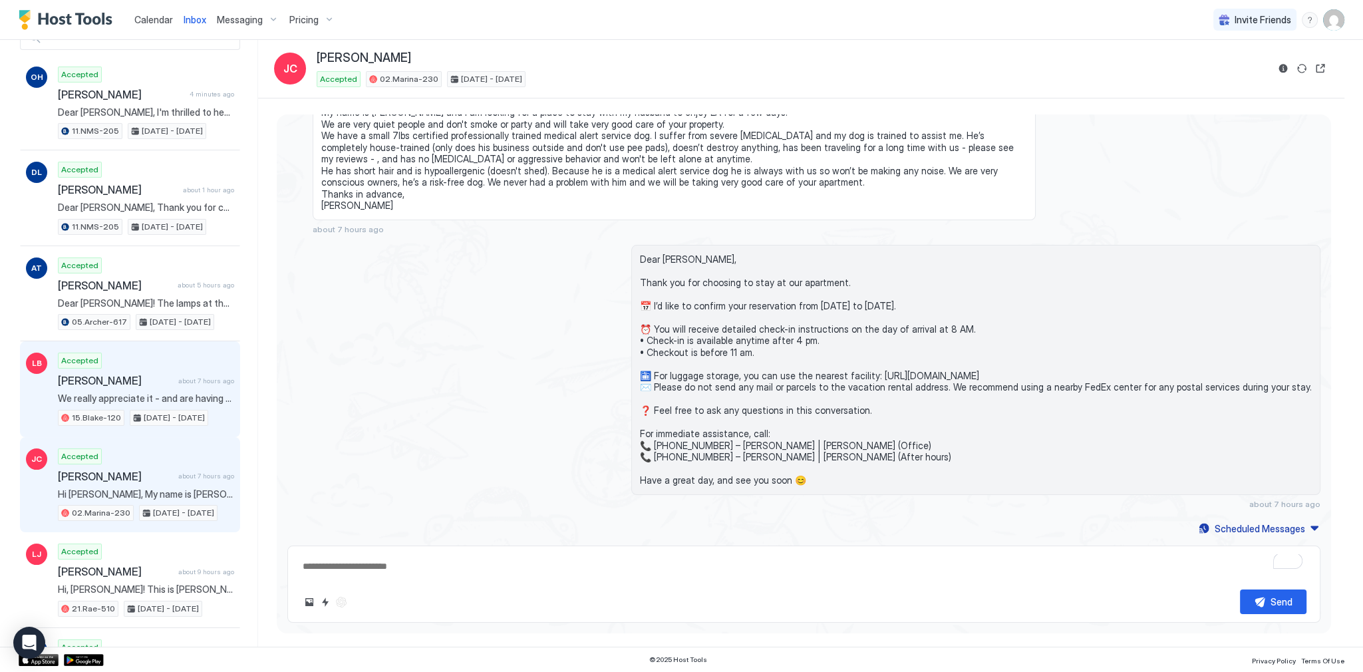
scroll to position [0, 0]
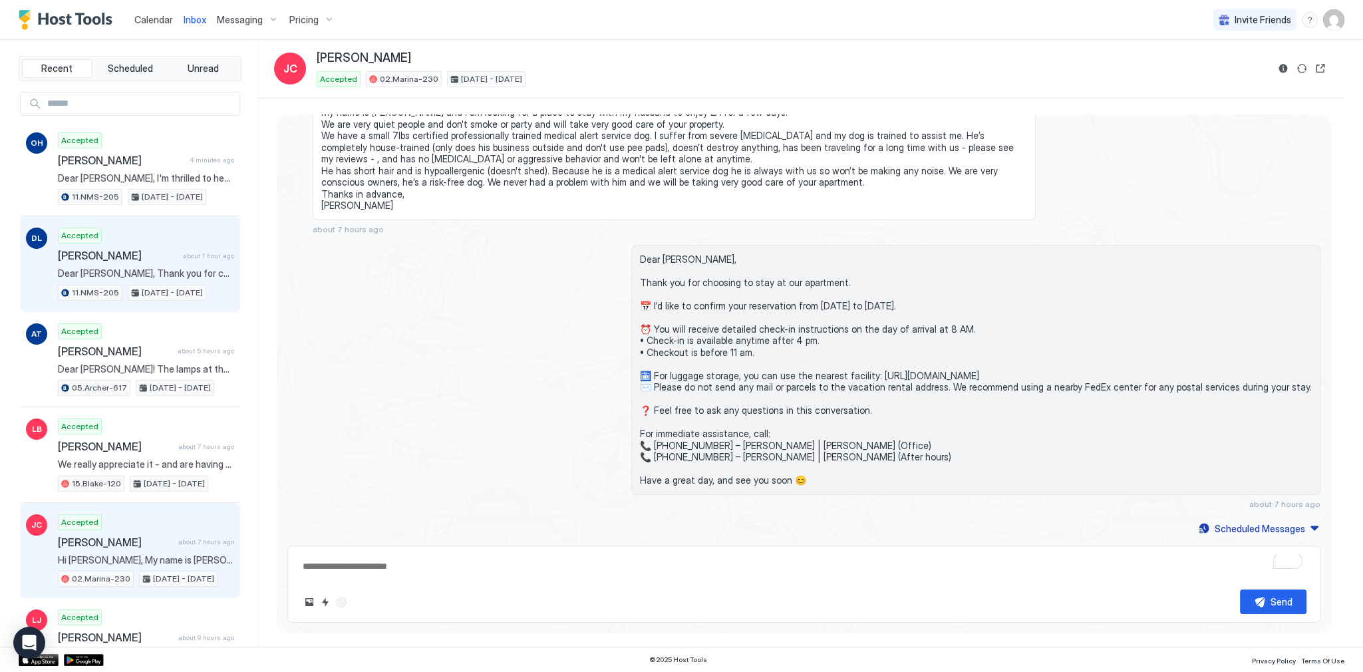
click at [166, 261] on div "Accepted Dieter Lange about 1 hour ago Dear Dieter, Thank you for choosing to s…" at bounding box center [146, 264] width 176 height 73
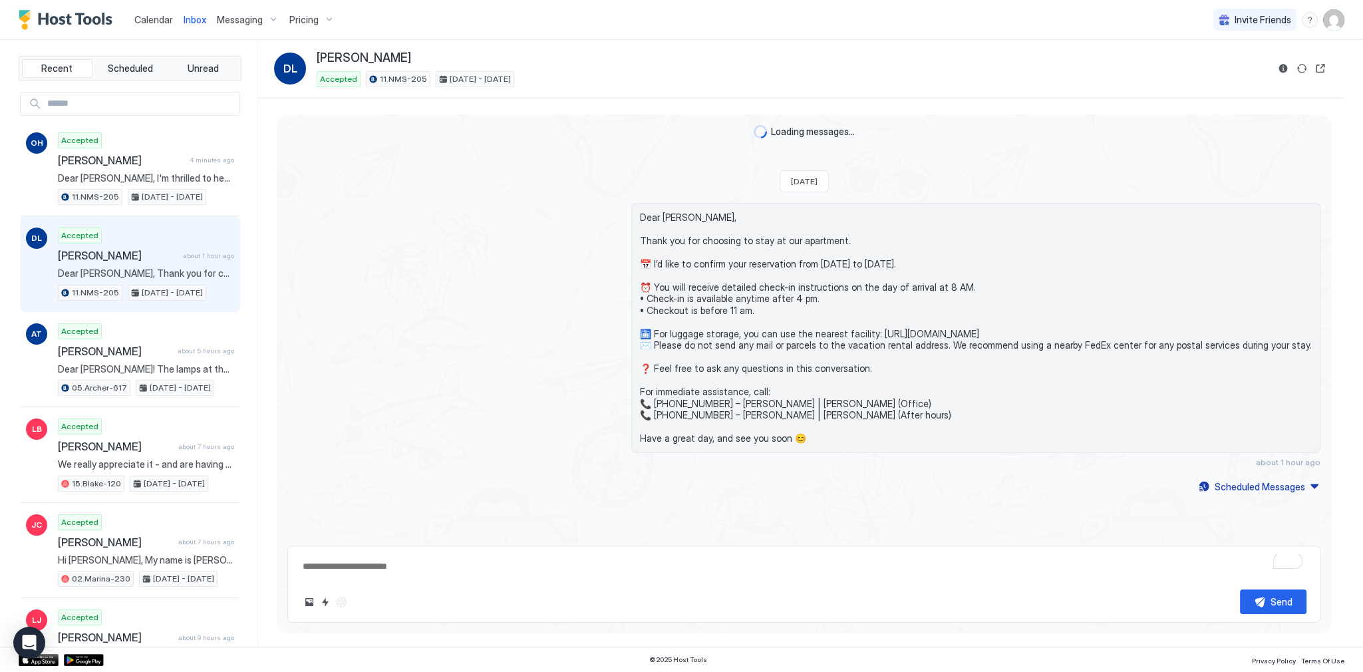
scroll to position [100, 0]
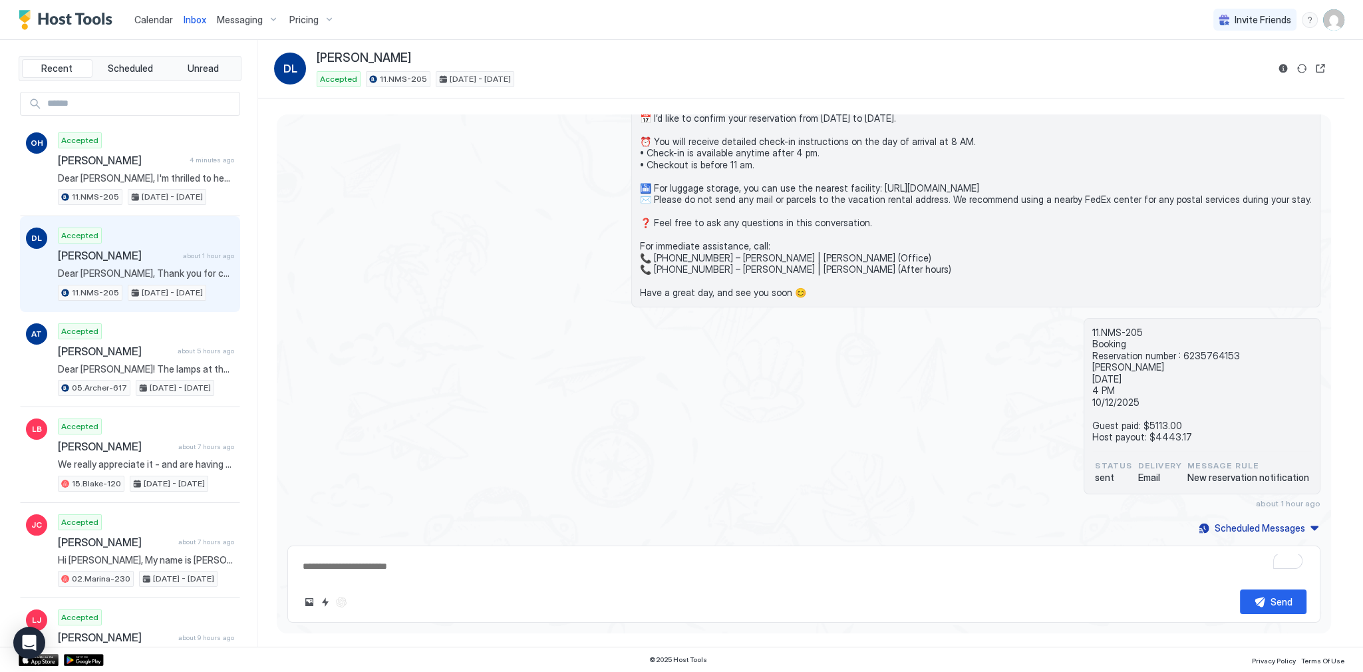
click at [1270, 61] on div "DL Dieter Lange Accepted 11.NMS-205 Sep 29 - Oct 12, 2025" at bounding box center [801, 69] width 1054 height 37
click at [1286, 69] on button "Reservation information" at bounding box center [1283, 69] width 16 height 16
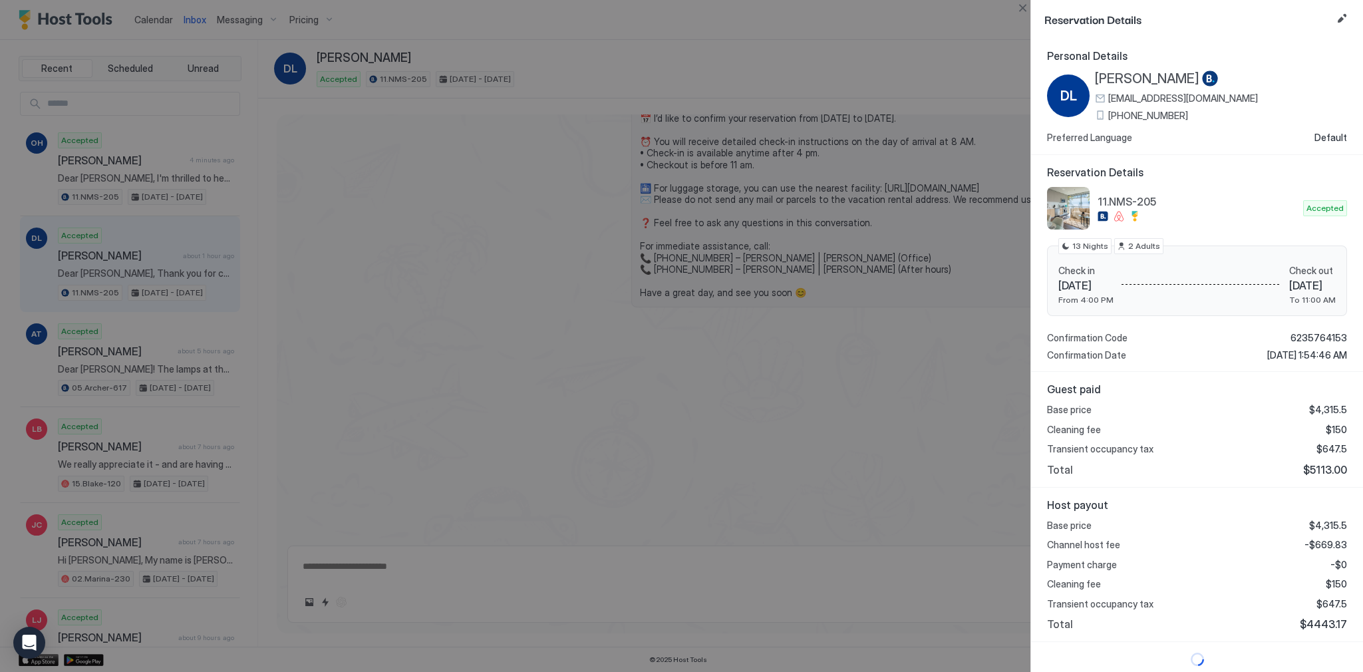
scroll to position [3, 0]
click at [1315, 625] on span "$4443.17" at bounding box center [1323, 621] width 47 height 13
click at [1318, 621] on span "$4443.17" at bounding box center [1323, 621] width 47 height 13
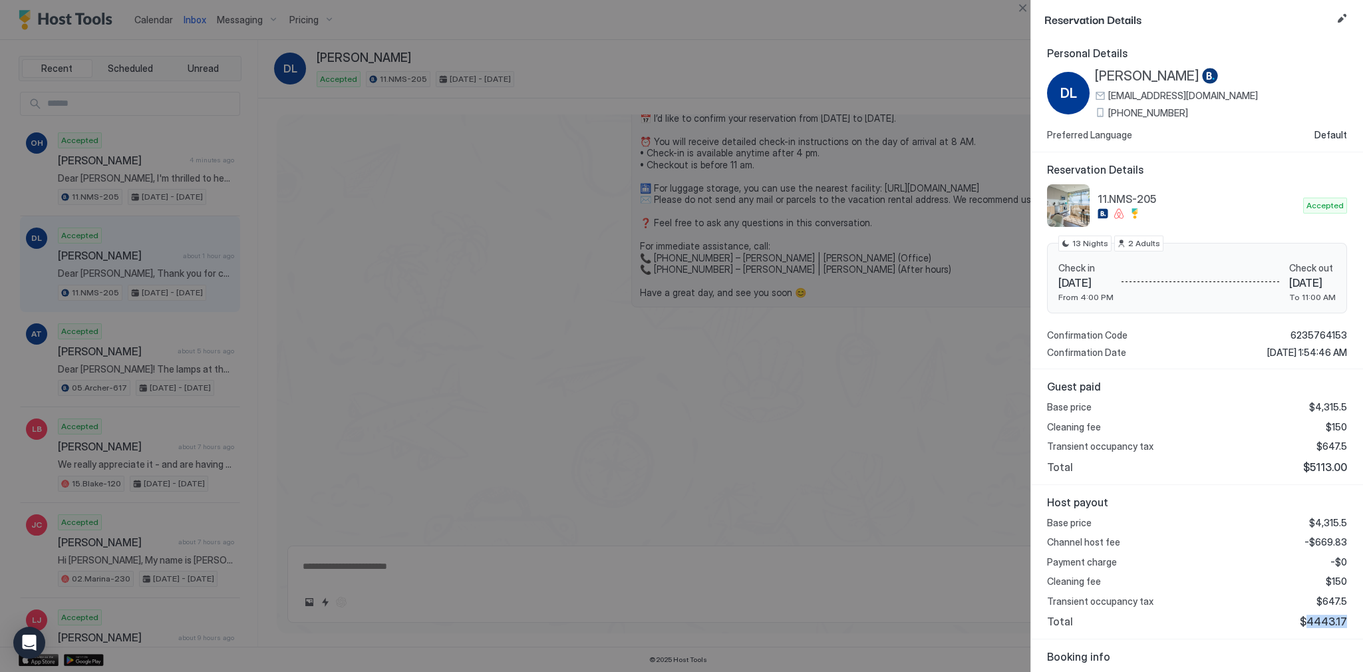
click at [1318, 621] on span "$4443.17" at bounding box center [1323, 621] width 47 height 13
click at [1327, 452] on div "Base price $4,315.5 Cleaning fee $150 Transient occupancy tax $647.5 Total $511…" at bounding box center [1197, 437] width 300 height 73
click at [1323, 460] on span "$5113.00" at bounding box center [1325, 466] width 44 height 13
copy span "5113.00"
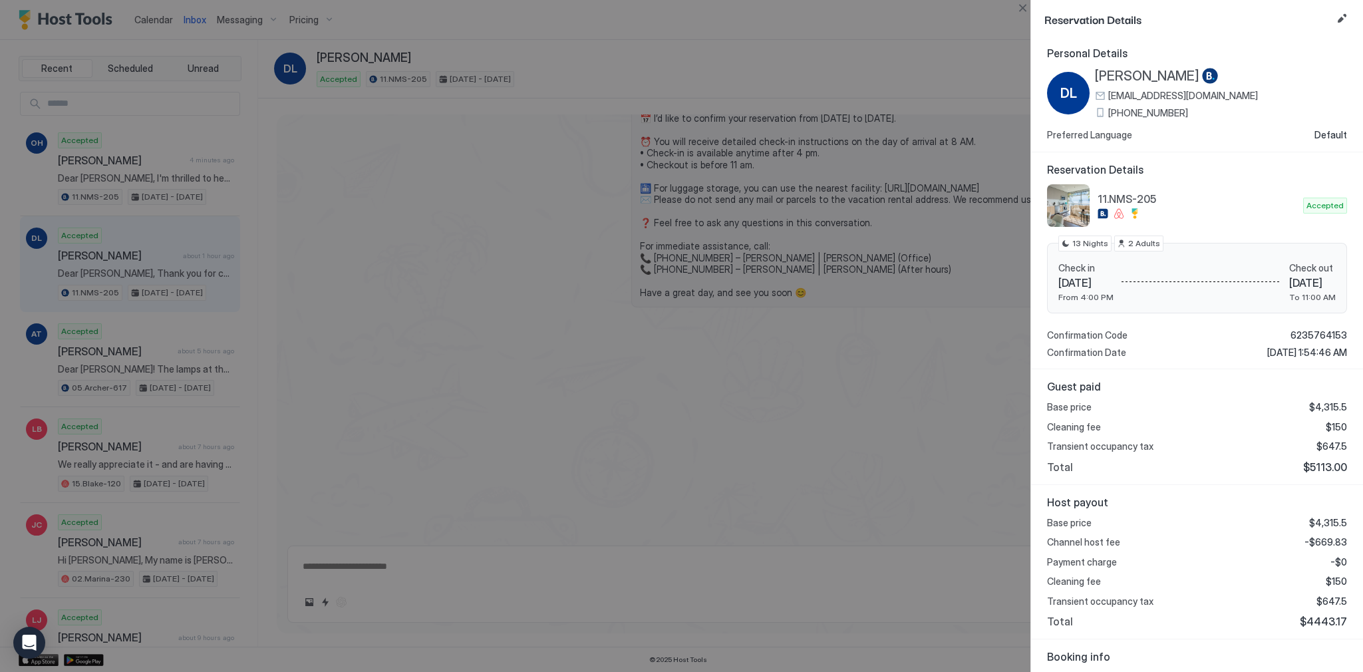
click at [1327, 540] on span "-$669.83" at bounding box center [1326, 542] width 43 height 12
copy span "669.83"
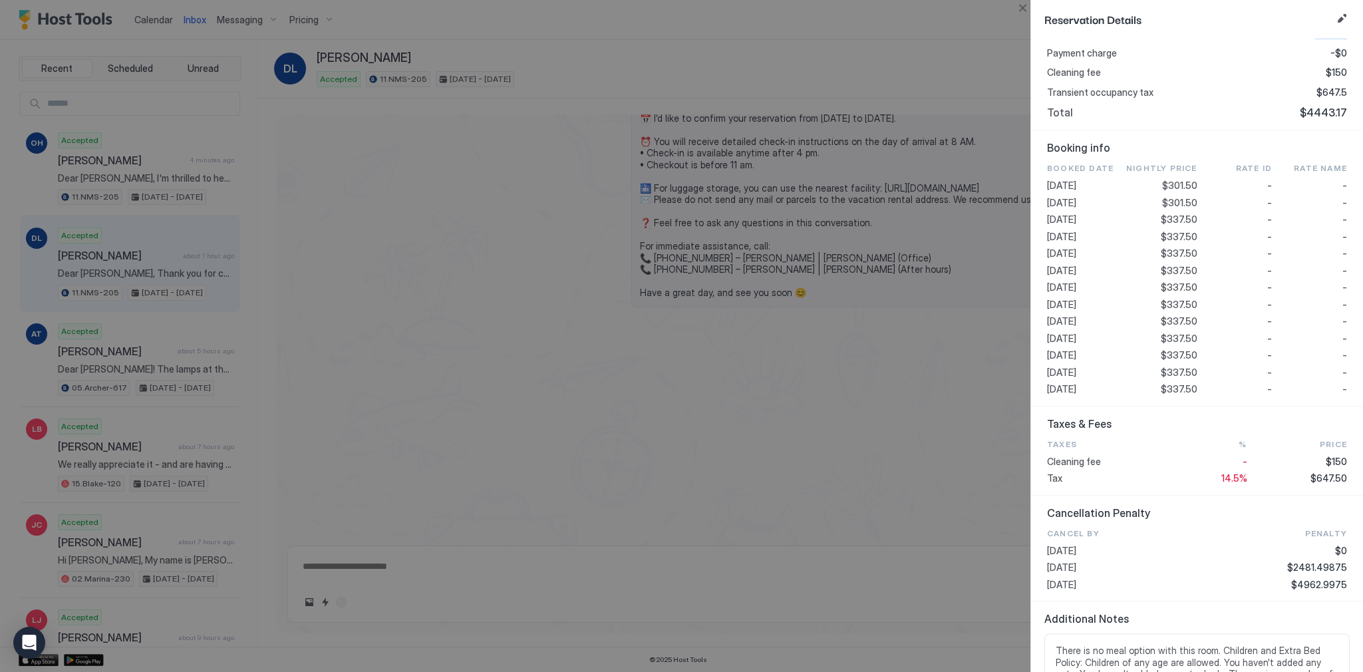
scroll to position [450, 0]
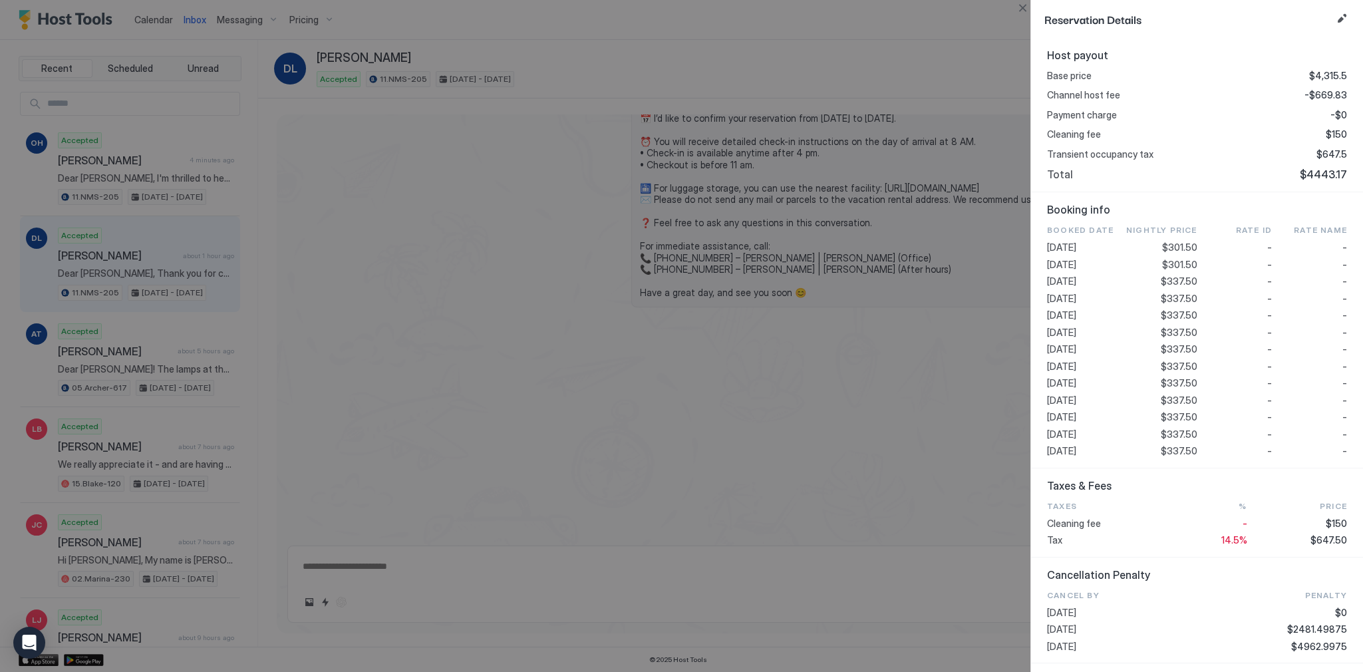
click at [1169, 327] on span "$337.50" at bounding box center [1179, 333] width 37 height 12
copy span "337.50"
click at [1320, 535] on span "$647.50" at bounding box center [1329, 540] width 37 height 12
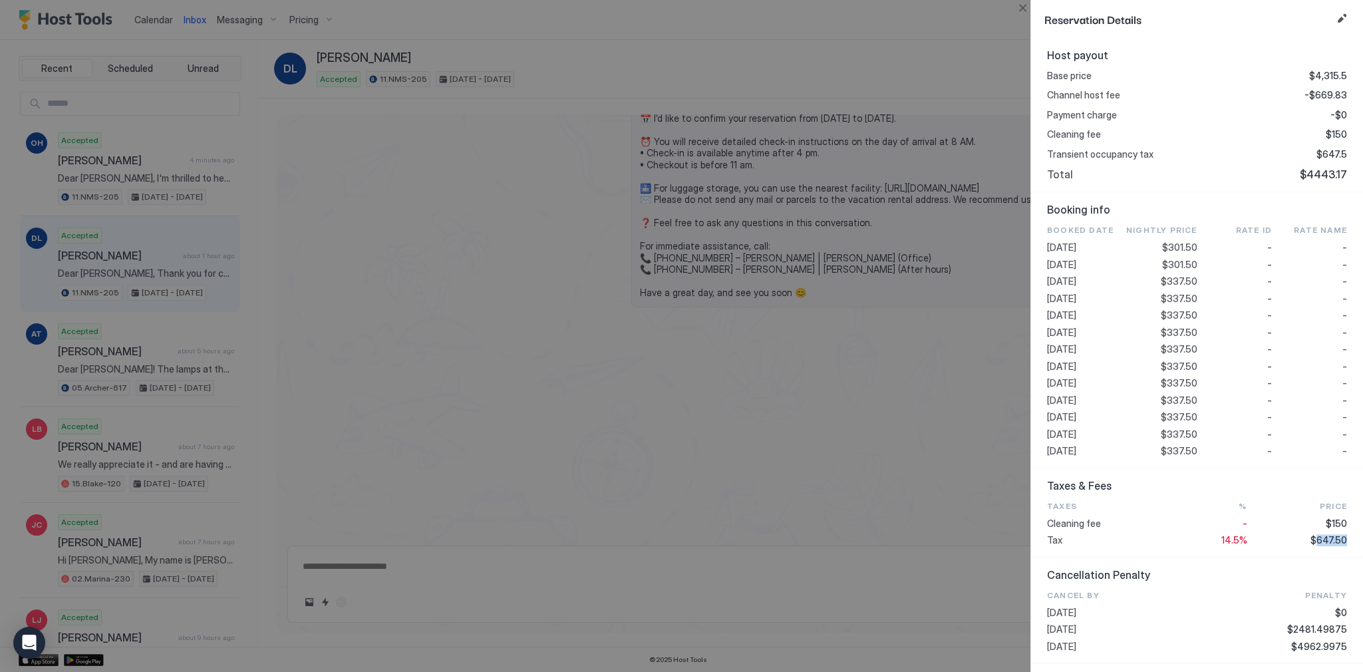
copy span "647.50"
click at [743, 263] on div at bounding box center [681, 336] width 1363 height 672
type textarea "*"
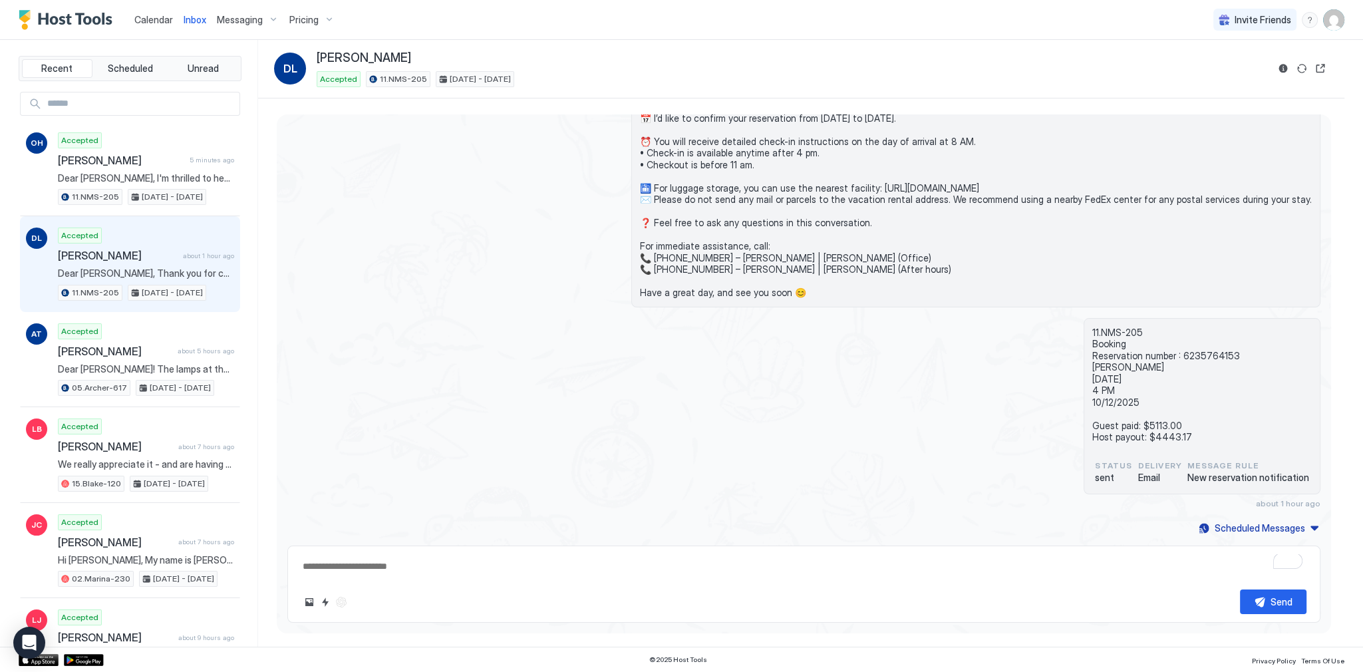
click at [115, 6] on div "Calendar Inbox Messaging Pricing" at bounding box center [179, 19] width 321 height 39
drag, startPoint x: 130, startPoint y: 17, endPoint x: 138, endPoint y: 21, distance: 8.0
click at [135, 20] on div "Calendar" at bounding box center [153, 19] width 49 height 25
click at [144, 22] on span "Calendar" at bounding box center [153, 19] width 39 height 11
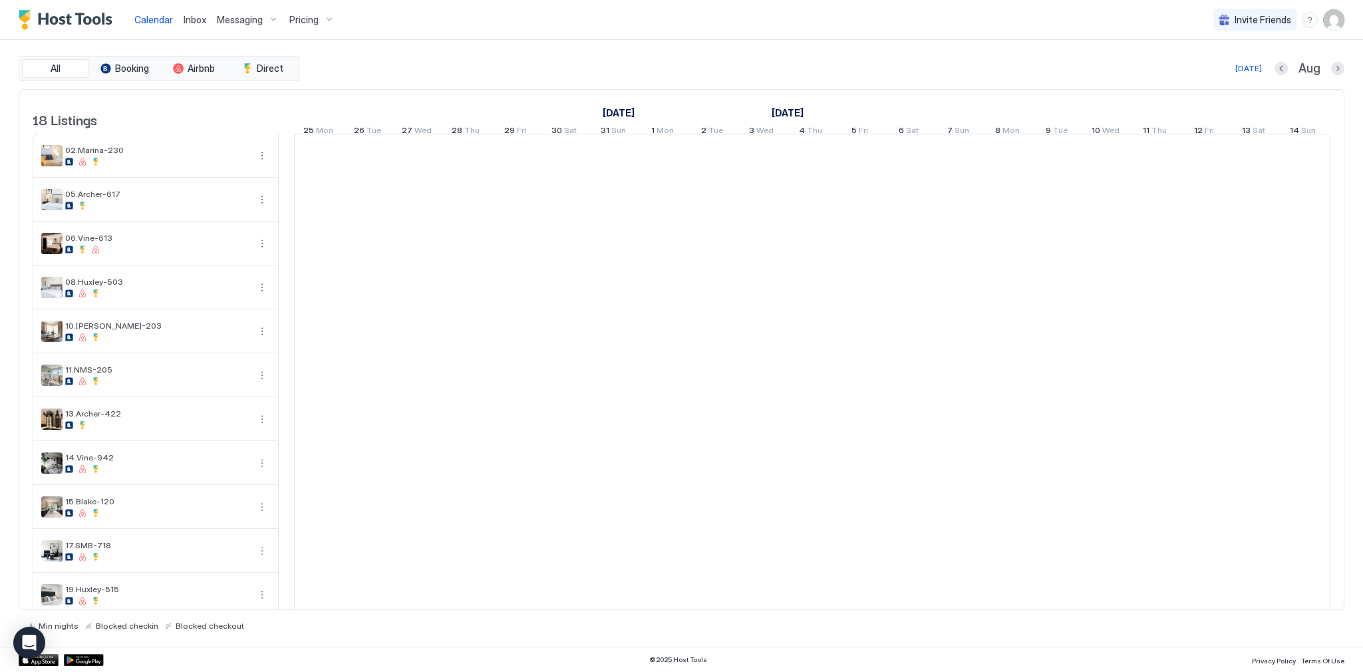
scroll to position [0, 739]
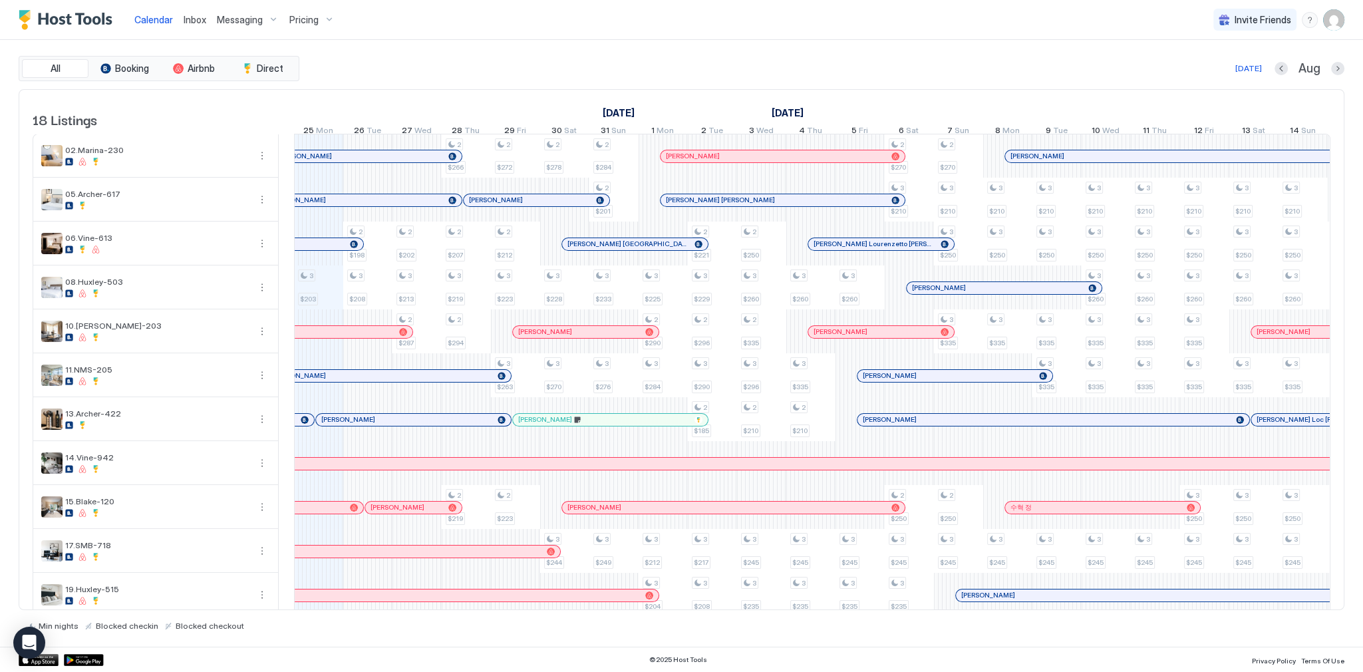
click at [783, 67] on div "[DATE] Aug" at bounding box center [823, 69] width 1042 height 16
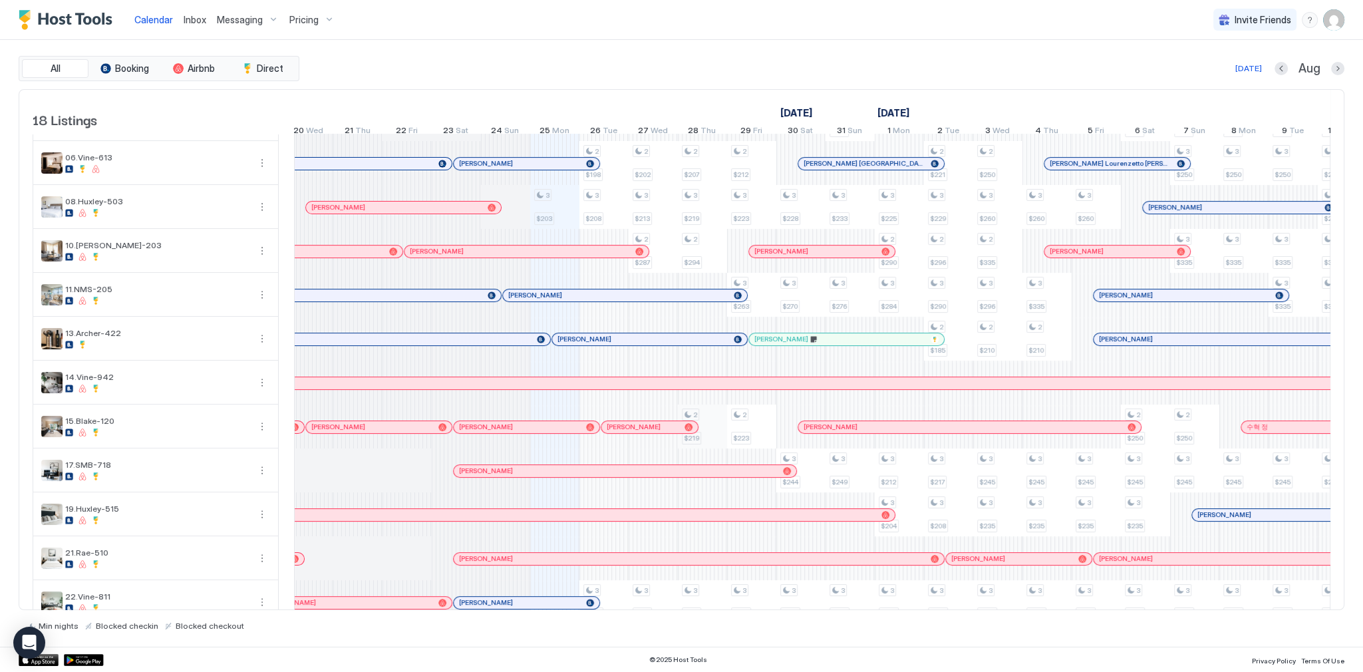
scroll to position [106, 0]
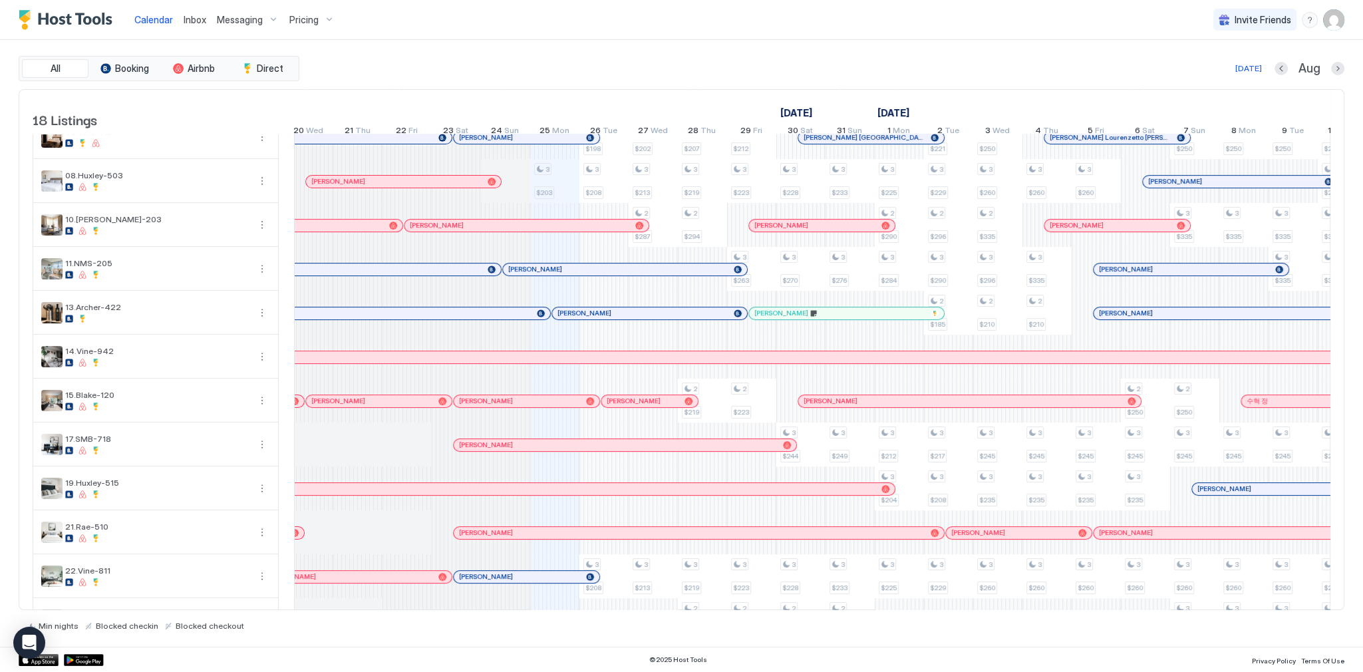
click at [645, 406] on div at bounding box center [646, 401] width 11 height 11
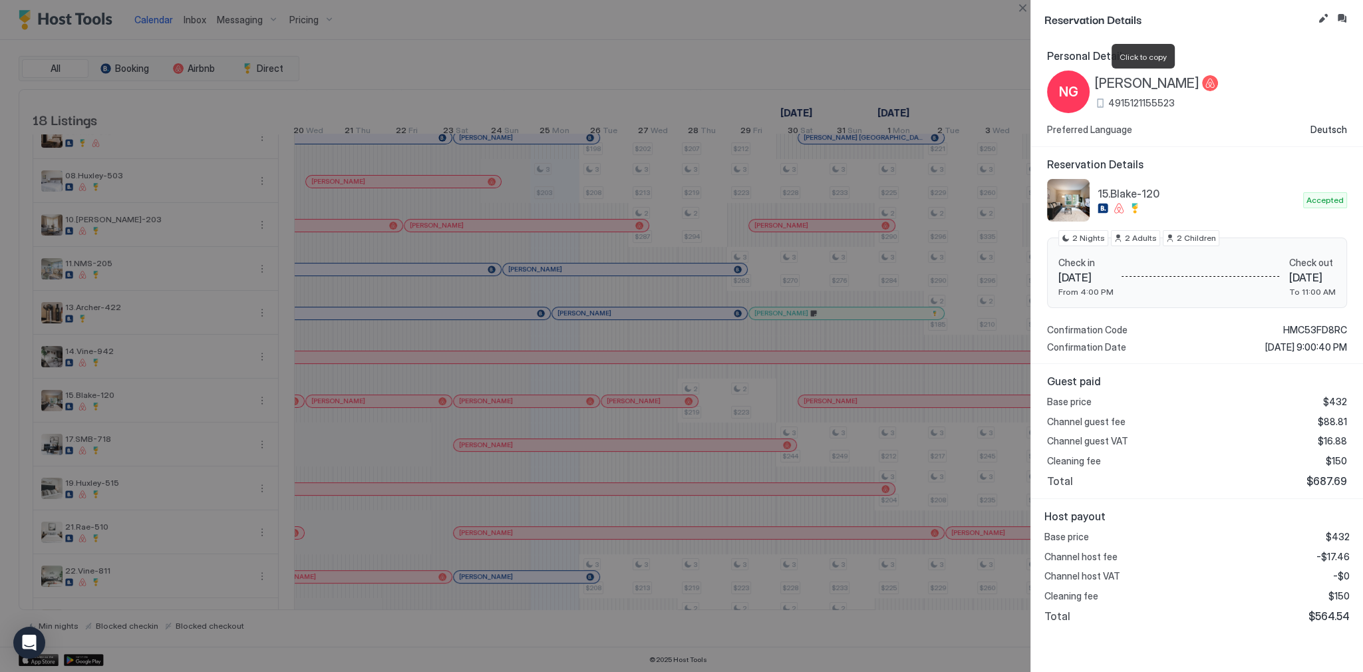
click at [1155, 78] on span "[PERSON_NAME]" at bounding box center [1147, 83] width 104 height 17
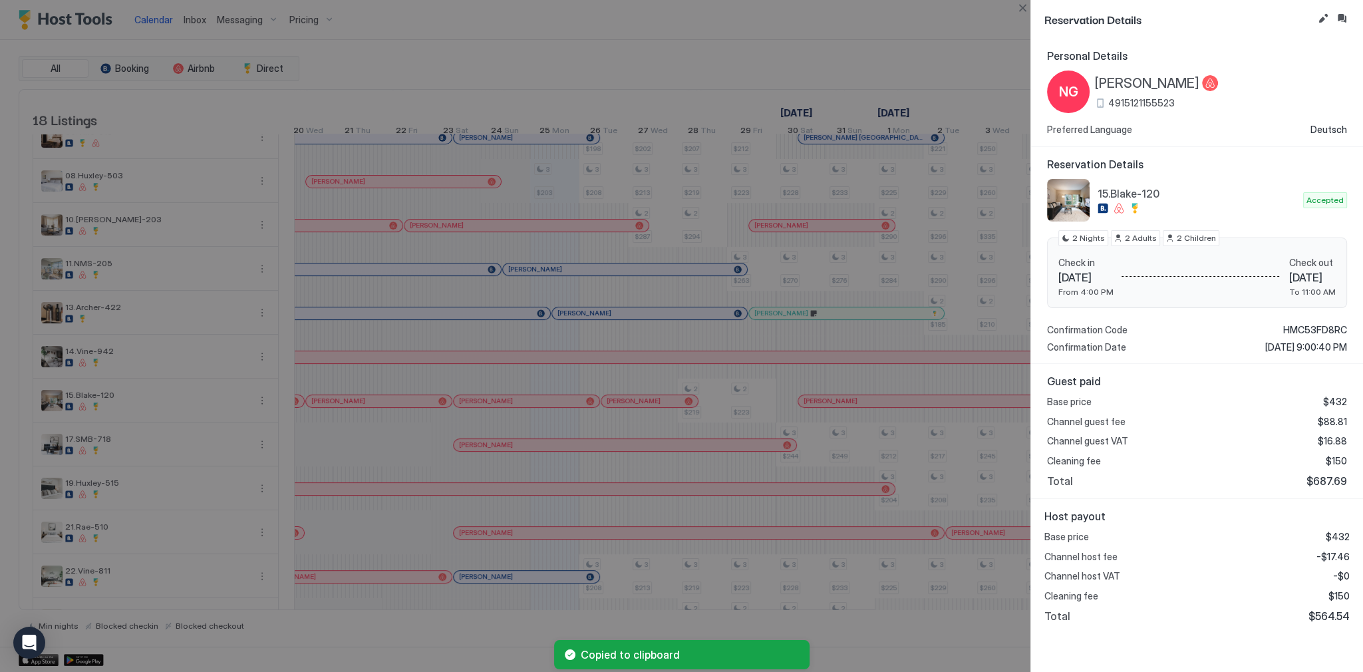
click at [676, 61] on div at bounding box center [681, 336] width 1363 height 672
click at [718, 298] on div at bounding box center [681, 336] width 1363 height 672
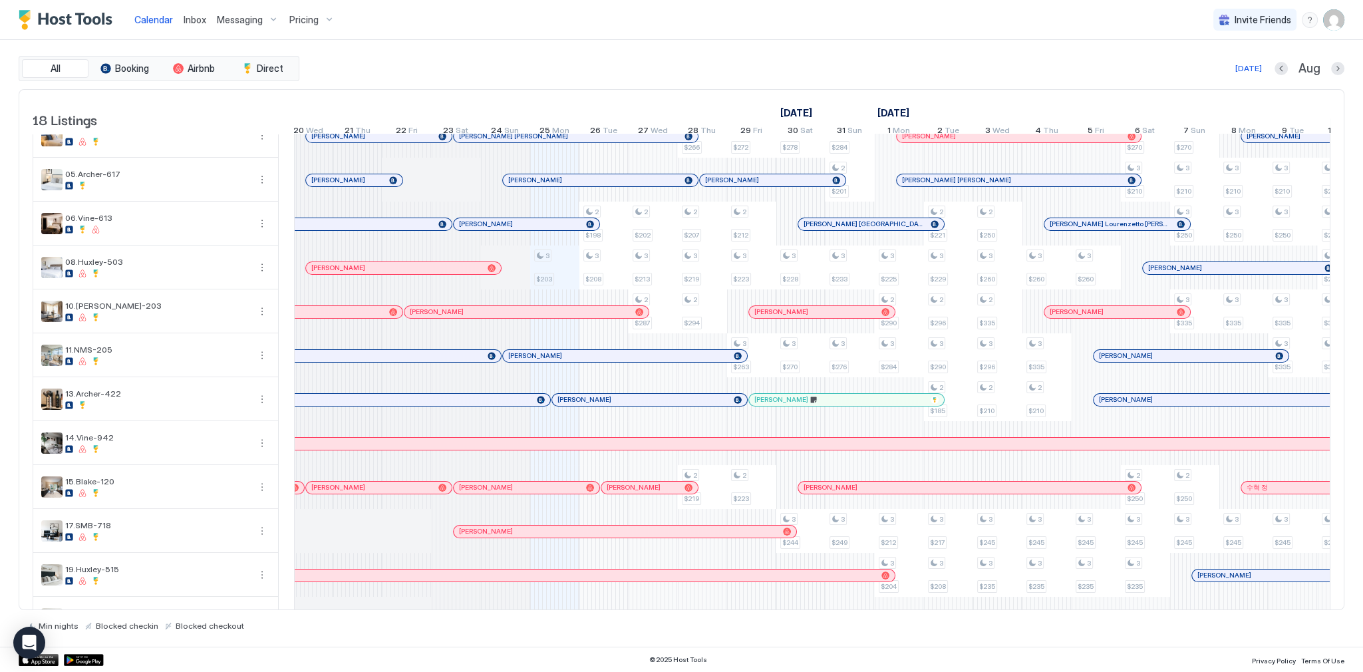
scroll to position [0, 0]
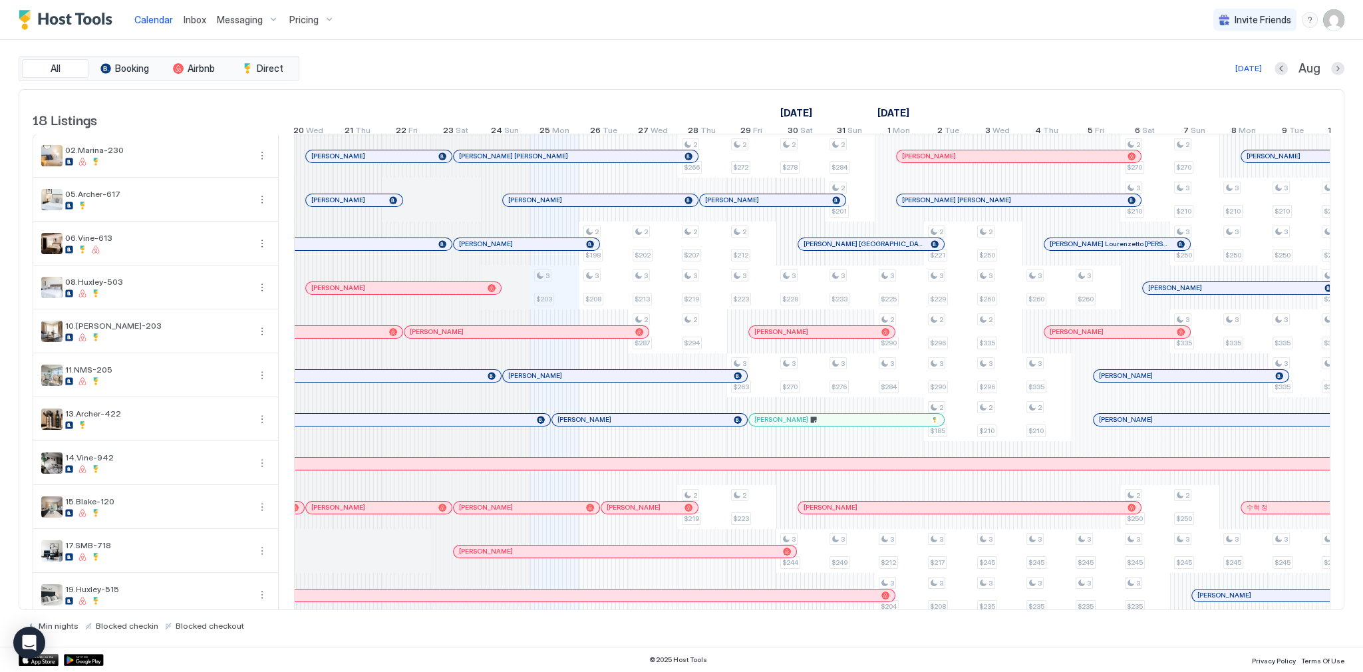
click at [619, 58] on div "All Booking Airbnb Direct [DATE] Aug" at bounding box center [682, 68] width 1326 height 25
click at [197, 20] on span "Inbox" at bounding box center [195, 19] width 23 height 11
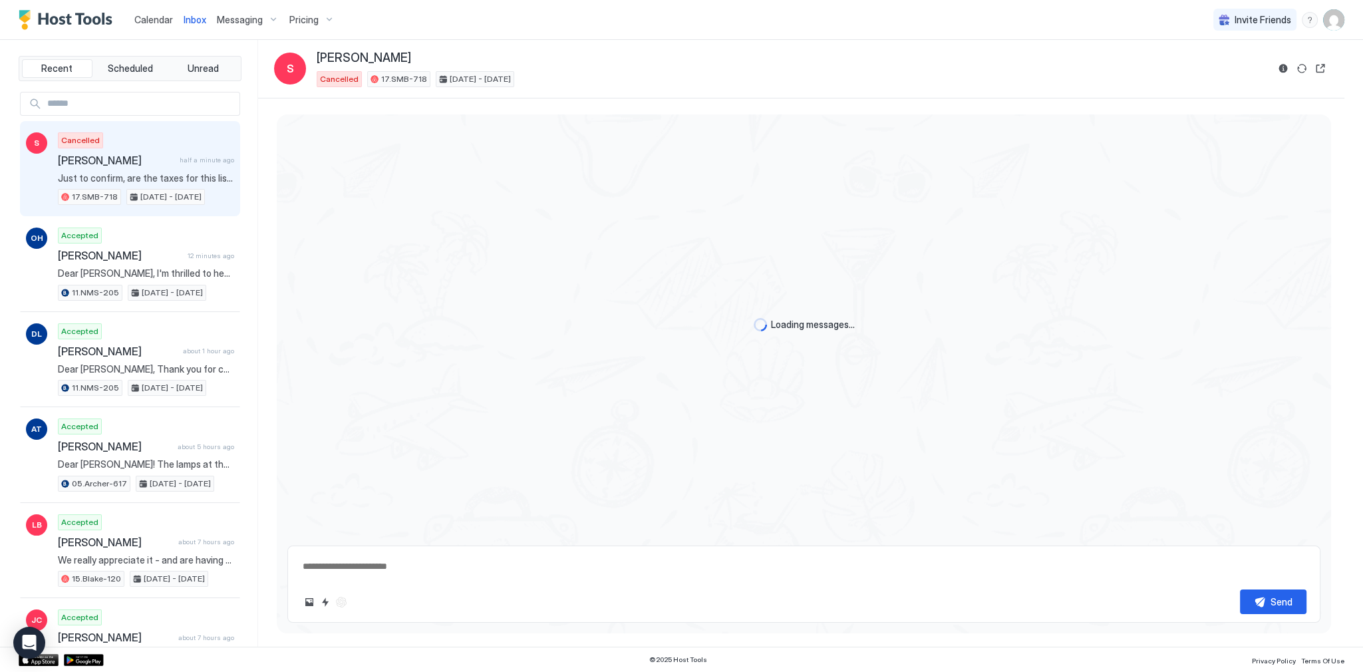
click at [125, 169] on div "Cancelled [PERSON_NAME] half a minute ago Just to confirm, are the taxes for th…" at bounding box center [146, 168] width 176 height 73
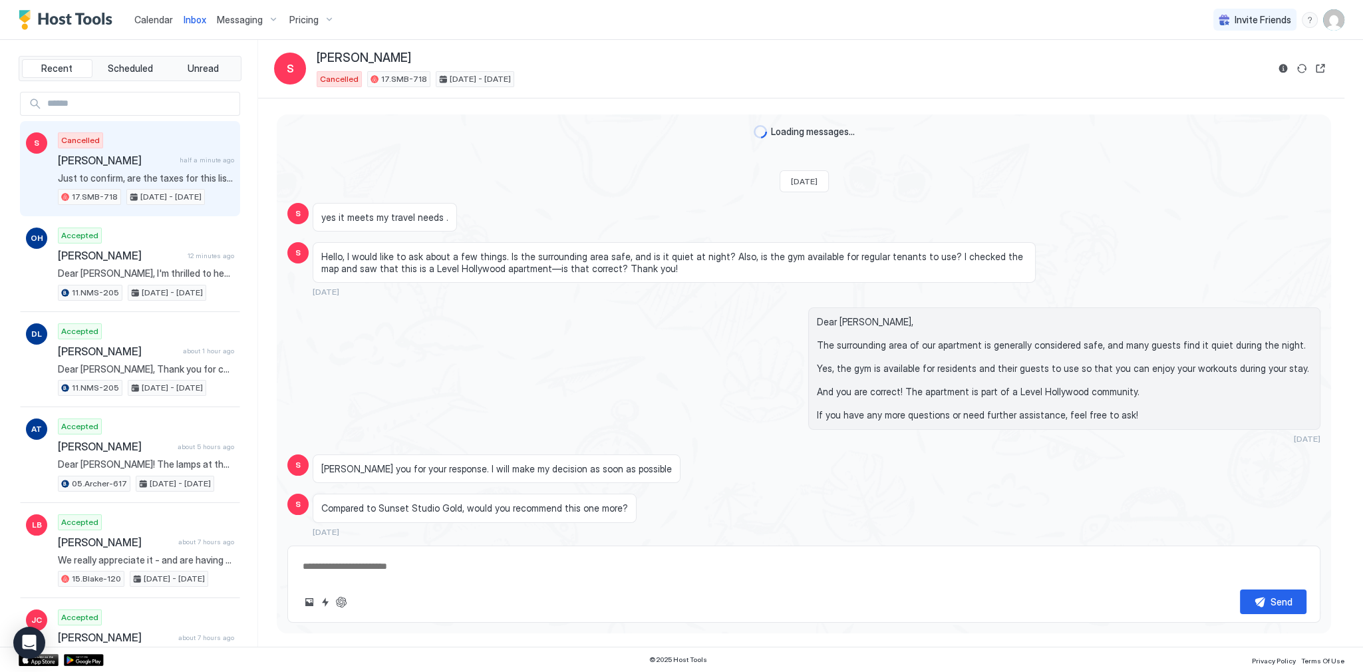
scroll to position [1905, 0]
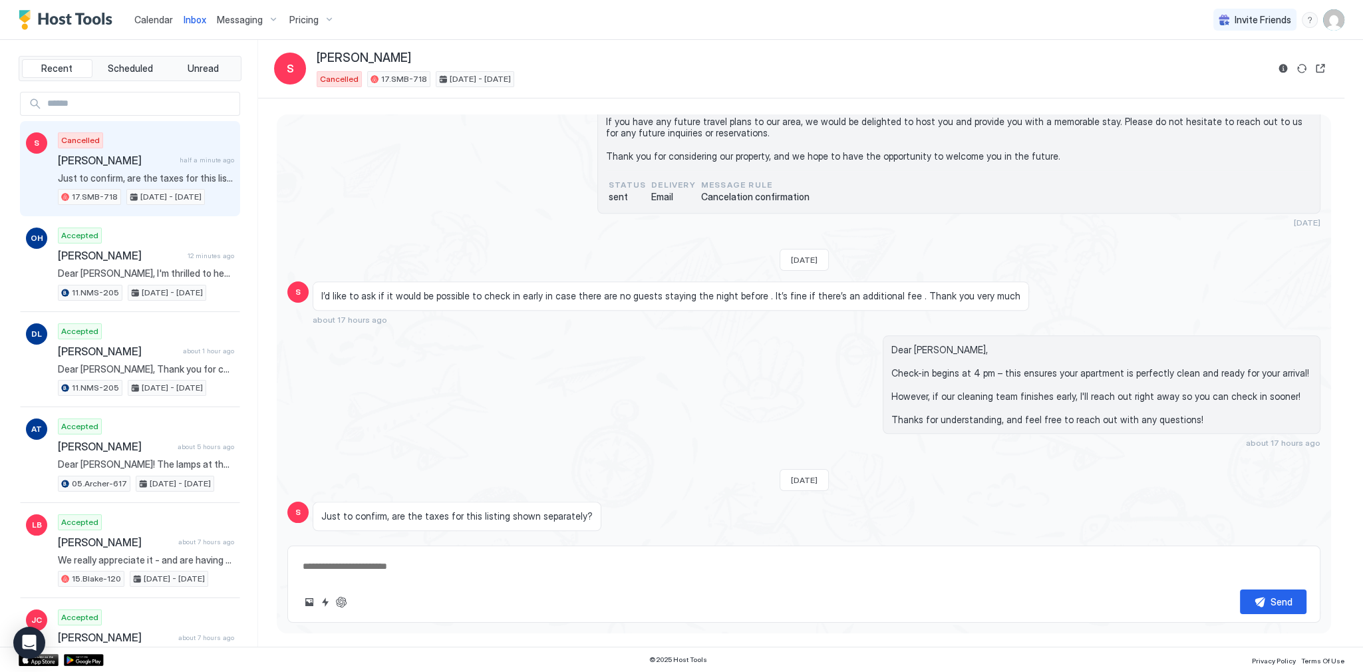
click at [503, 510] on span "Just to confirm, are the taxes for this listing shown separately?" at bounding box center [456, 516] width 271 height 12
click at [567, 510] on span "Just to confirm, are the taxes for this listing shown separately?" at bounding box center [456, 516] width 271 height 12
click at [378, 573] on textarea at bounding box center [803, 566] width 1005 height 25
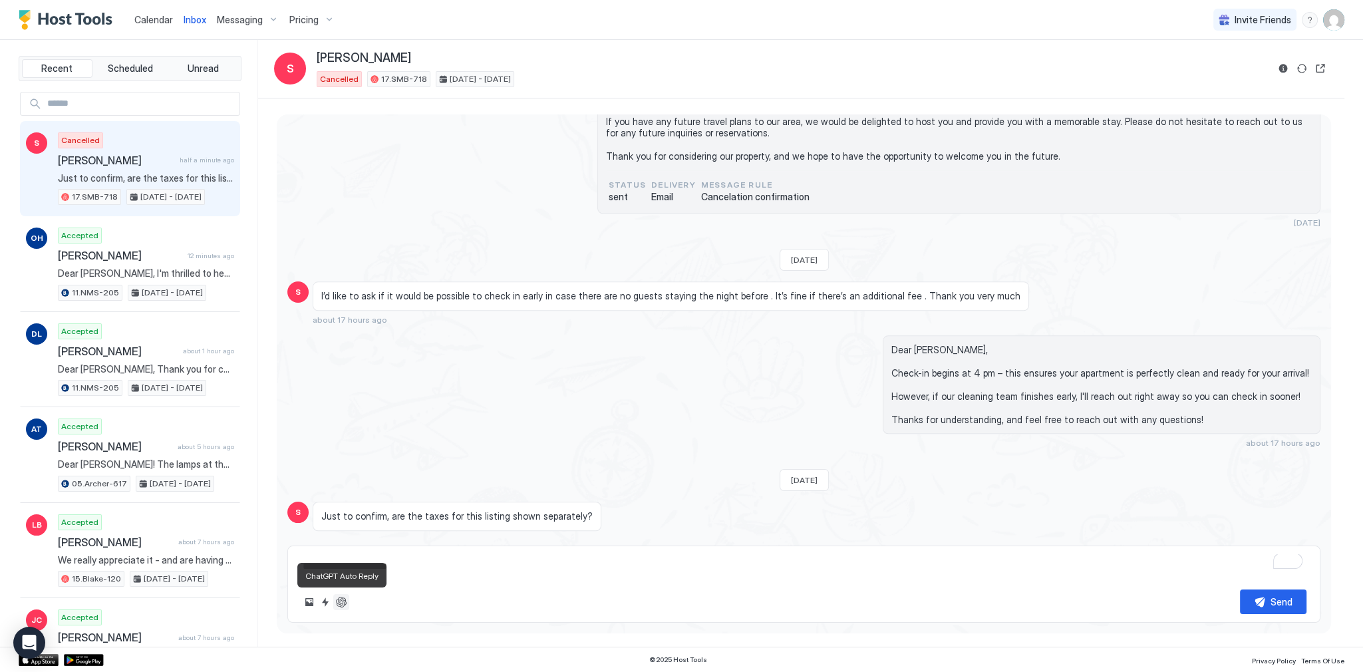
click at [347, 601] on button "ChatGPT Auto Reply" at bounding box center [341, 602] width 16 height 16
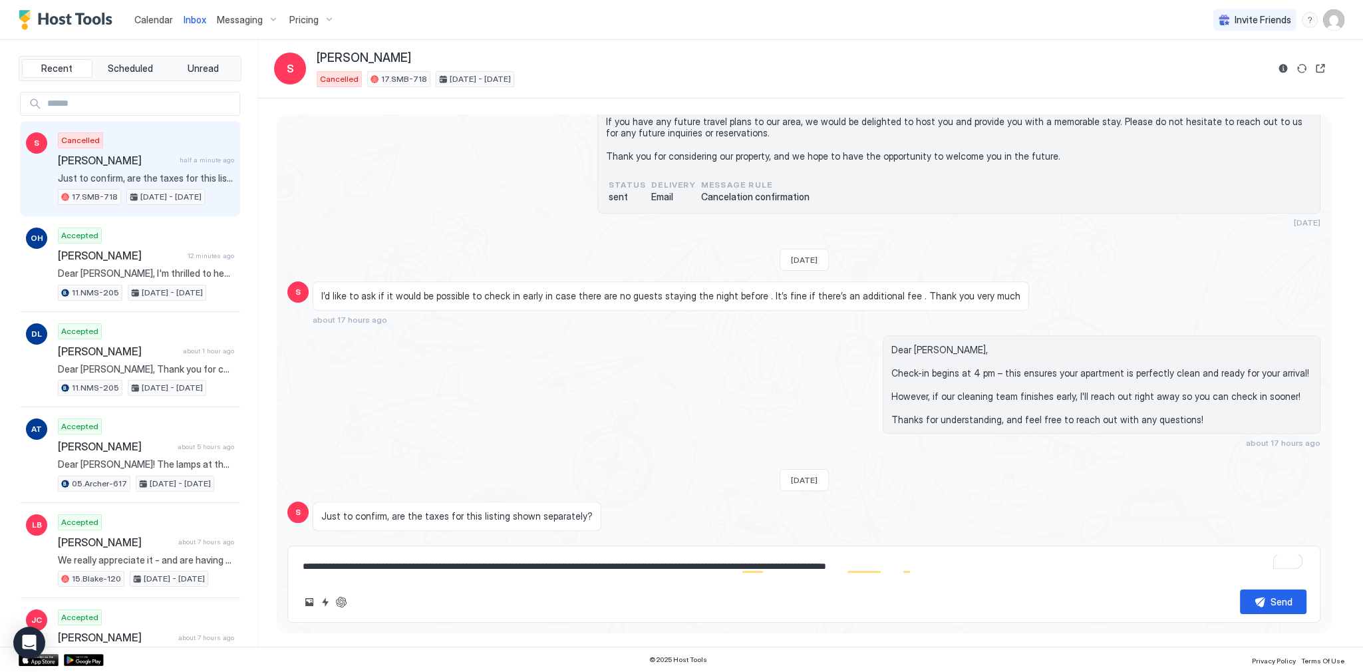
click at [540, 559] on textarea "**********" at bounding box center [803, 566] width 1005 height 25
type textarea "**********"
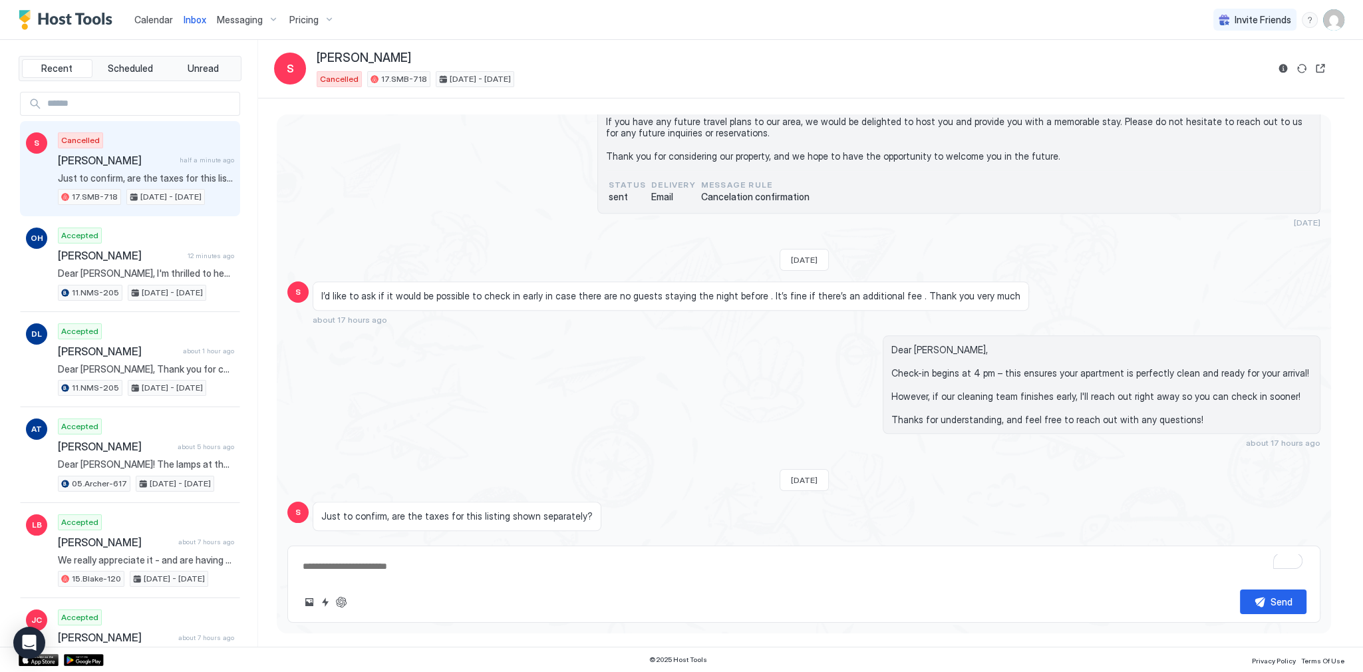
click at [917, 344] on span "Dear [PERSON_NAME], Check-in begins at 4 pm – this ensures your apartment is pe…" at bounding box center [1101, 385] width 420 height 82
copy span "Dear [PERSON_NAME],"
click at [765, 373] on div "Dear [PERSON_NAME], Check-in begins at 4 pm – this ensures your apartment is pe…" at bounding box center [958, 391] width 723 height 113
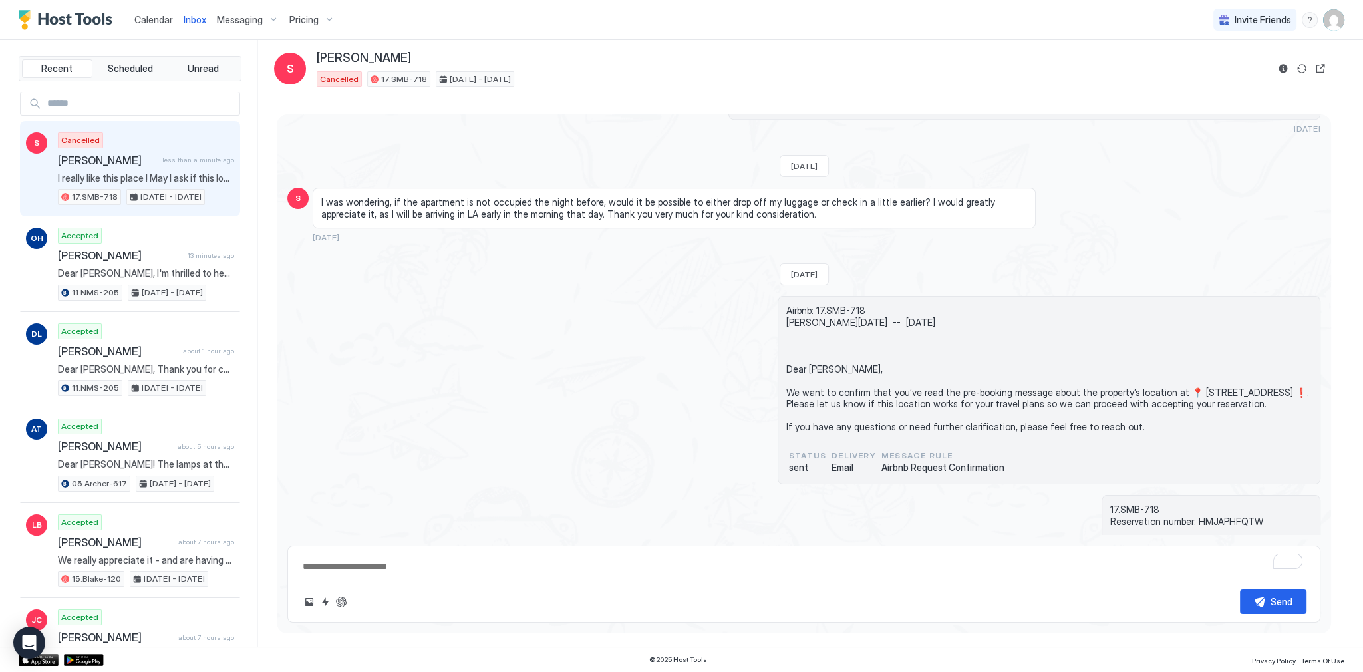
click at [786, 383] on span "Airbnb: 17.SMB-718 [PERSON_NAME][DATE] -- [DATE] Dear [PERSON_NAME], We want to…" at bounding box center [1049, 369] width 526 height 128
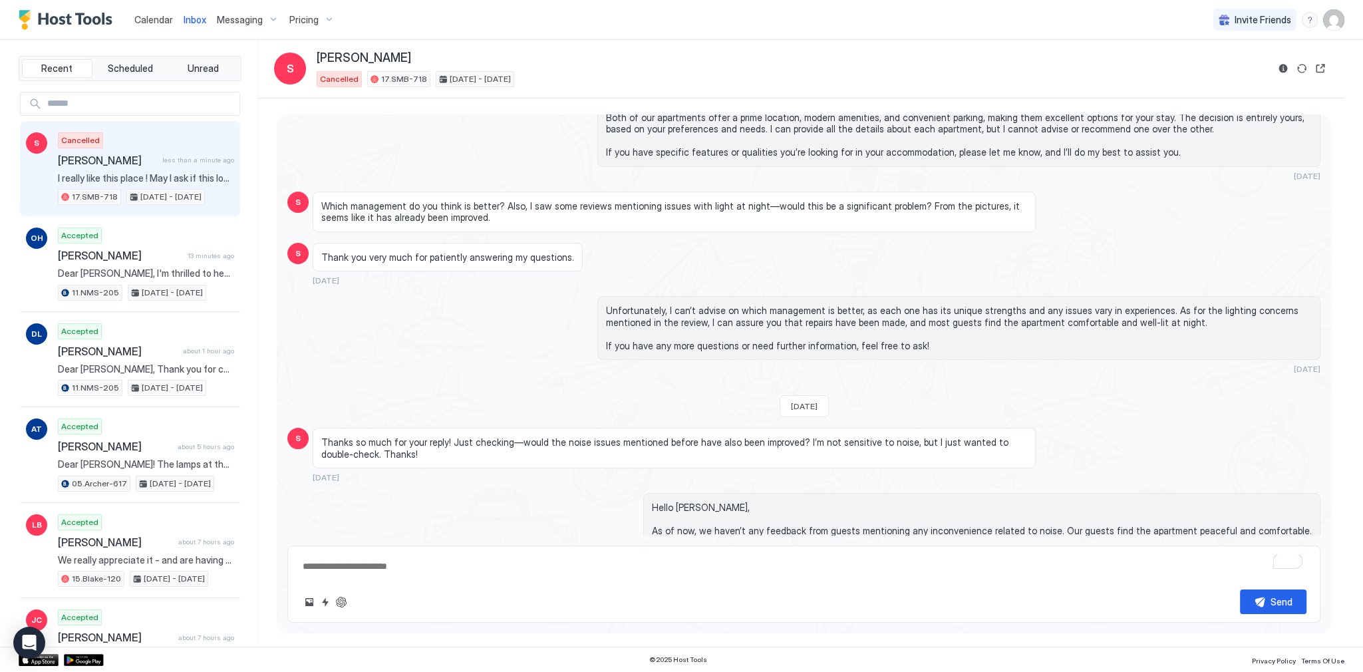
scroll to position [362, 0]
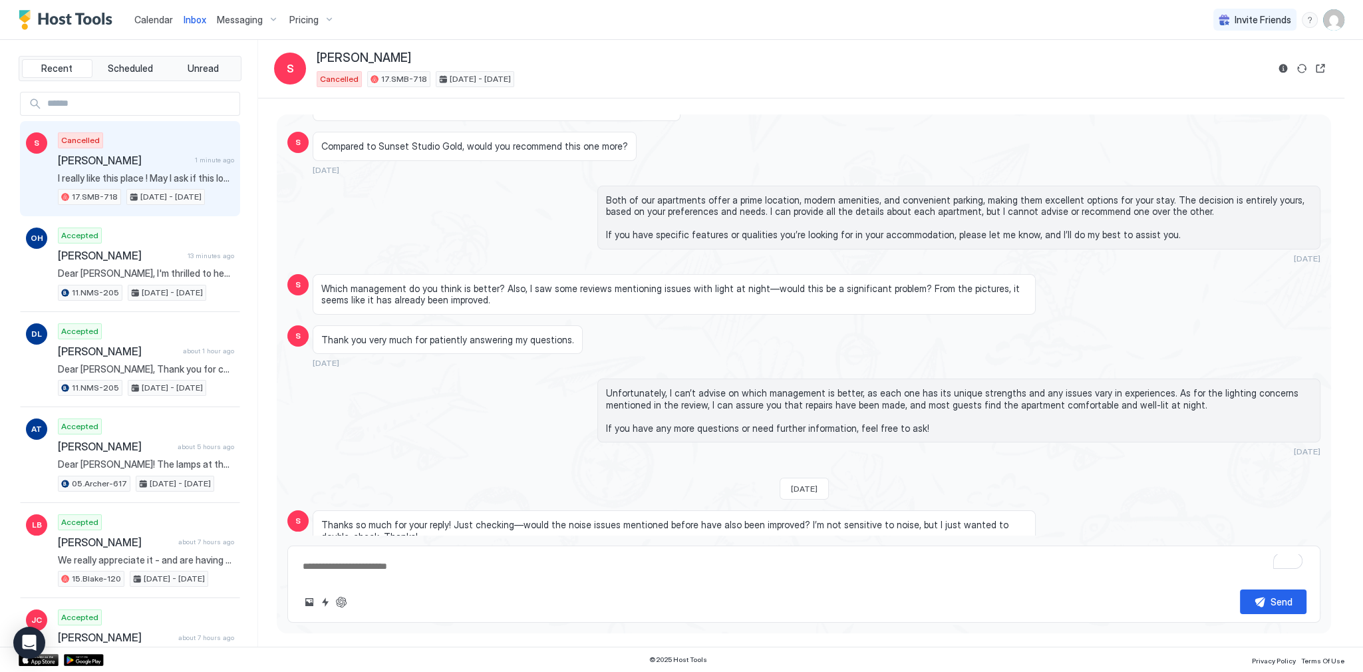
click at [633, 277] on div "Which management do you think is better? Also, I saw some reviews mentioning is…" at bounding box center [674, 294] width 723 height 41
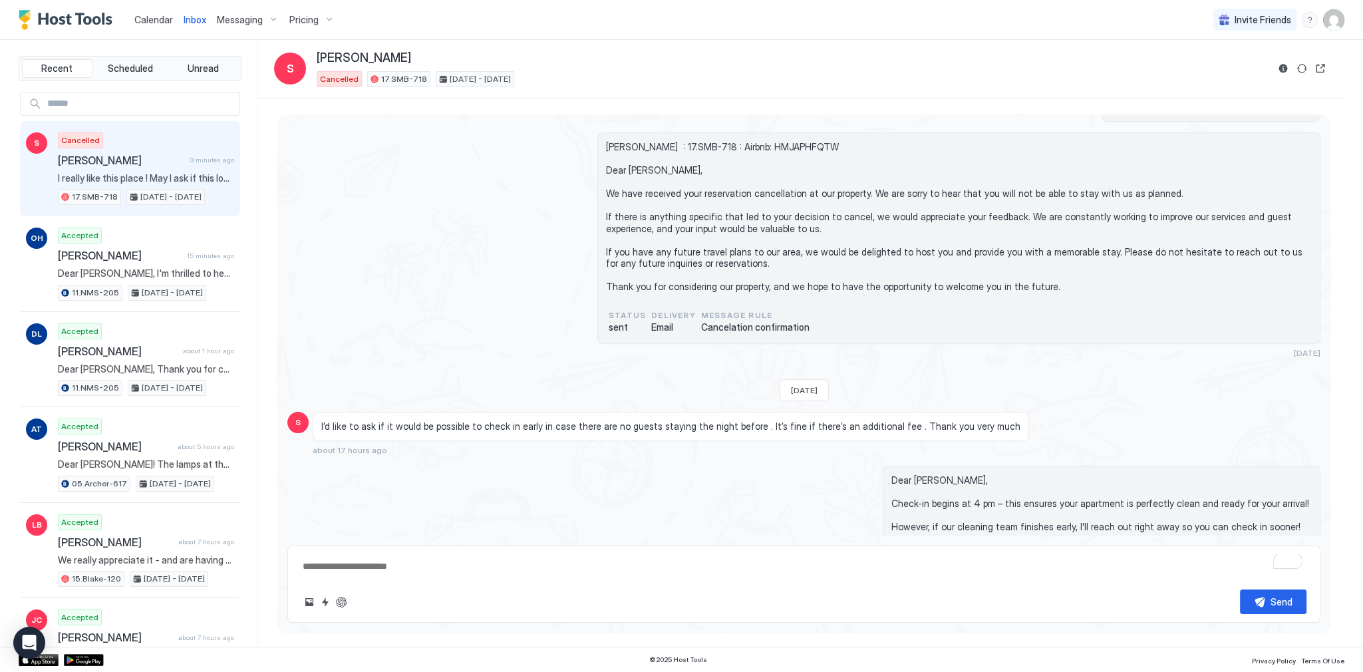
scroll to position [1905, 0]
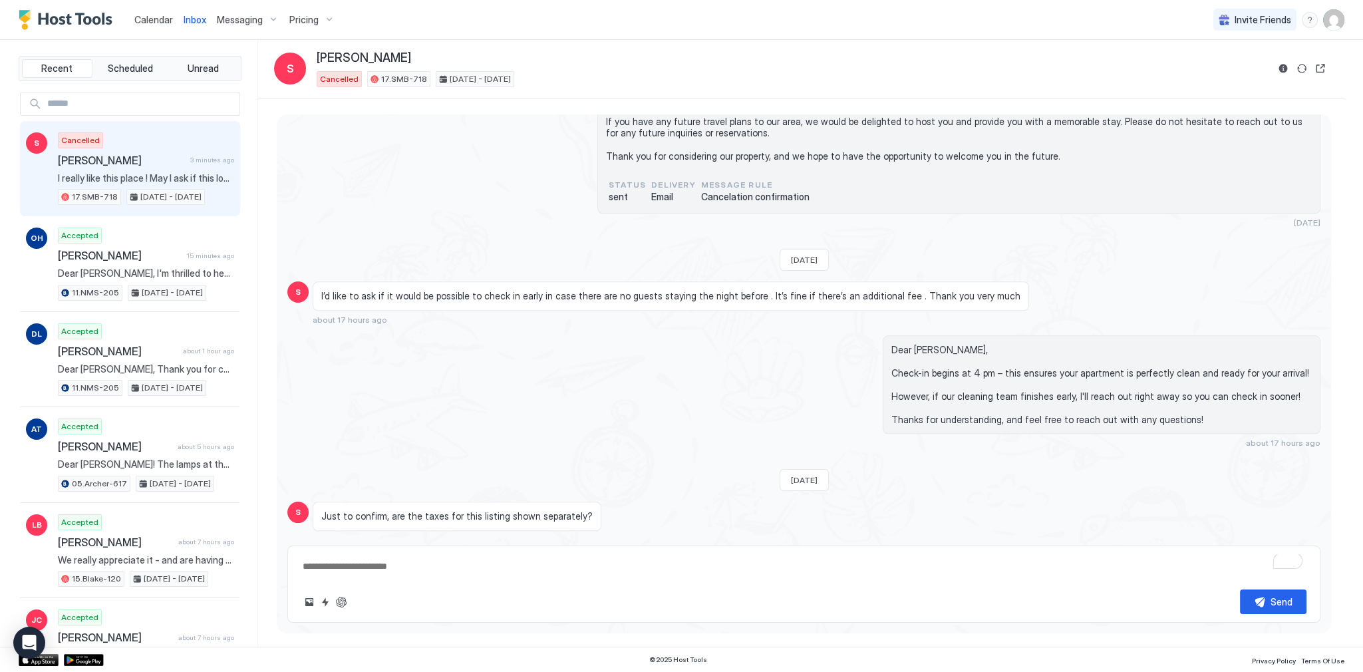
click at [444, 554] on textarea "To enrich screen reader interactions, please activate Accessibility in Grammarl…" at bounding box center [803, 566] width 1005 height 25
paste textarea "**********"
type textarea "**********"
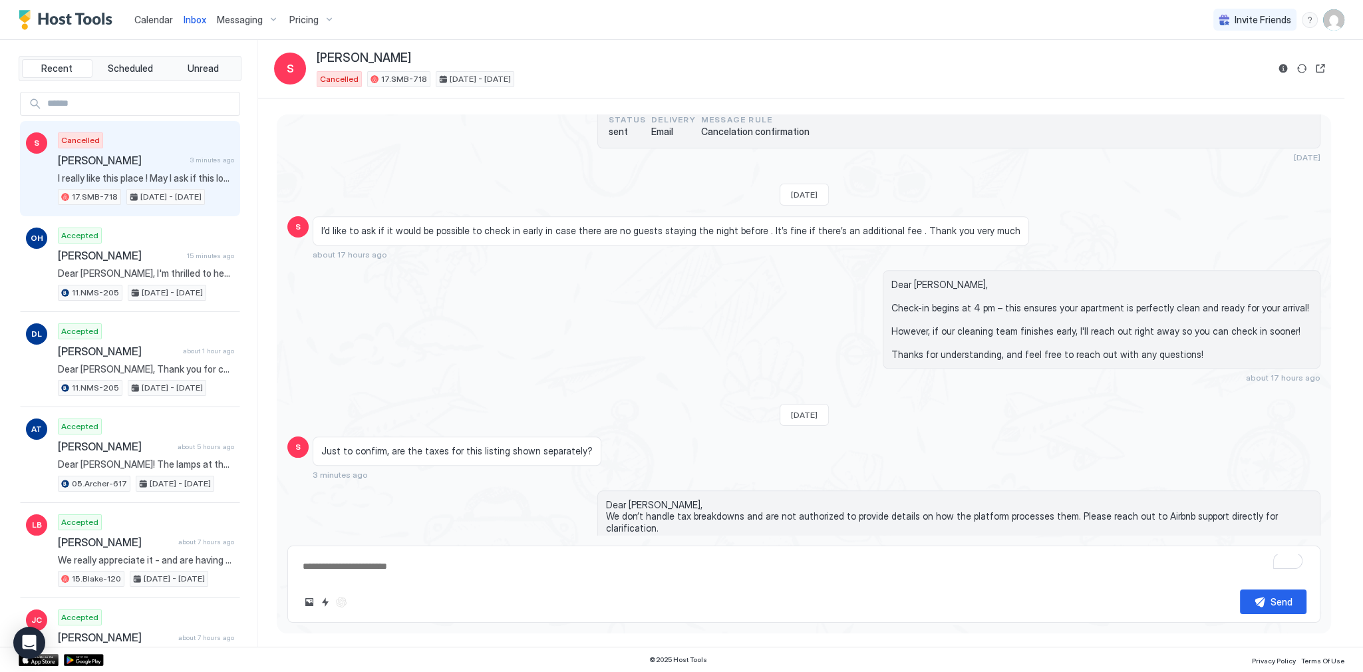
scroll to position [1931, 0]
click at [161, 20] on span "Calendar" at bounding box center [153, 19] width 39 height 11
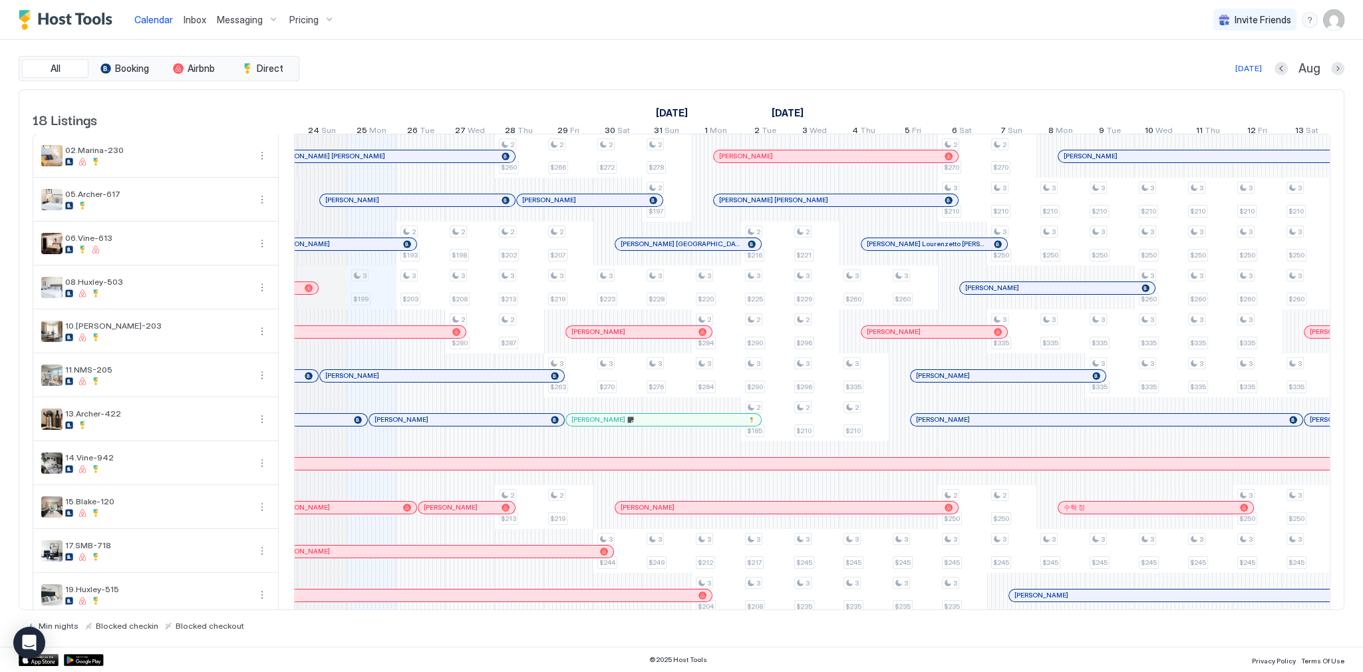
scroll to position [160, 0]
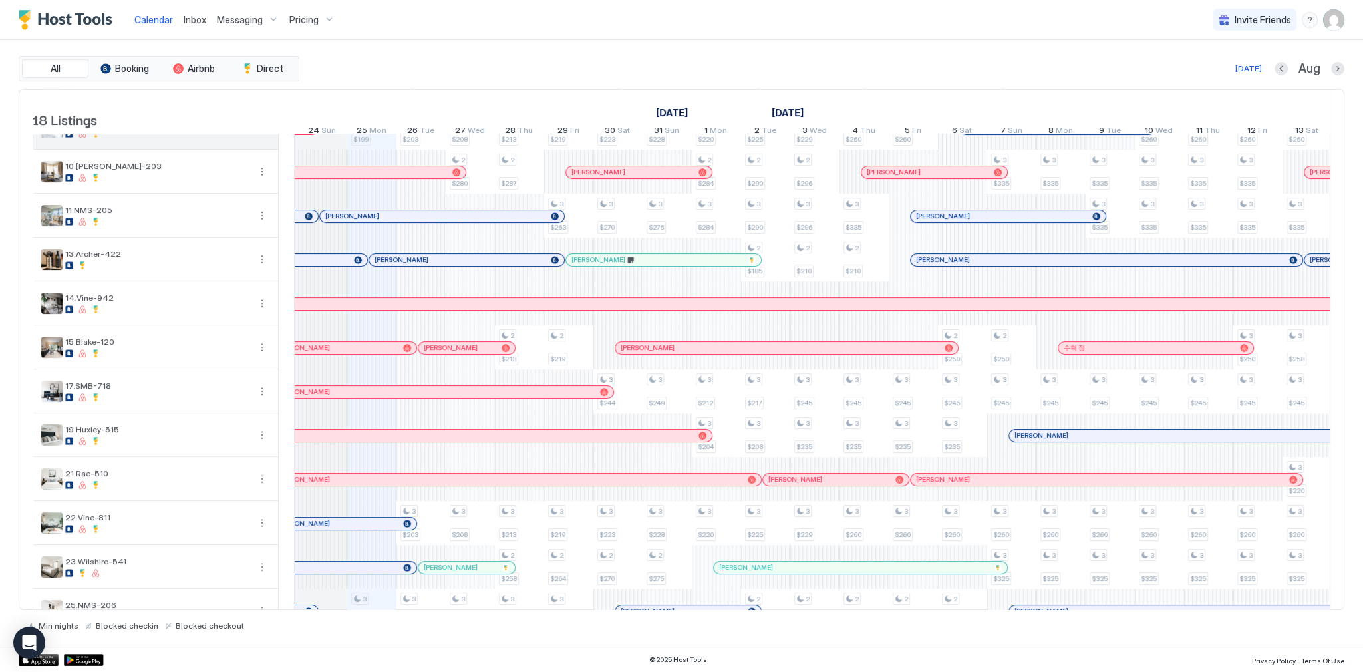
click at [261, 136] on button "More options" at bounding box center [262, 128] width 16 height 16
click at [363, 73] on div at bounding box center [681, 336] width 1363 height 672
click at [665, 47] on div "All Booking Airbnb Direct [DATE] [DATE] Listings [DATE] [DATE] [DATE] 10 Sun 11…" at bounding box center [682, 343] width 1326 height 607
click at [812, 61] on div "[DATE] Aug" at bounding box center [823, 69] width 1042 height 16
